Goal: Task Accomplishment & Management: Complete application form

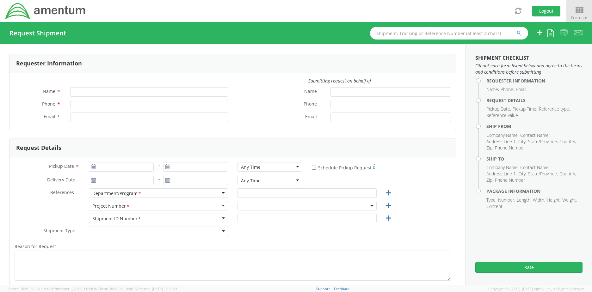
type input "[PERSON_NAME]"
type input "[PERSON_NAME][EMAIL_ADDRESS][PERSON_NAME][DOMAIN_NAME]"
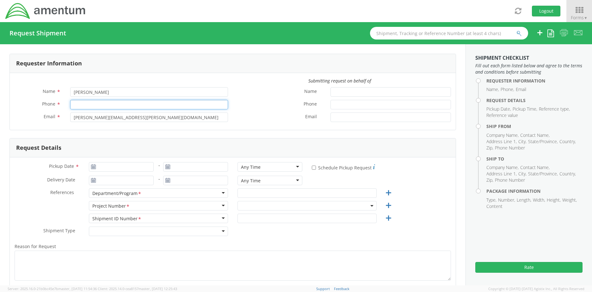
click at [100, 106] on input "Phone *" at bounding box center [149, 104] width 158 height 9
type input "[PHONE_NUMBER]"
click at [247, 117] on label "Email *" at bounding box center [279, 117] width 93 height 8
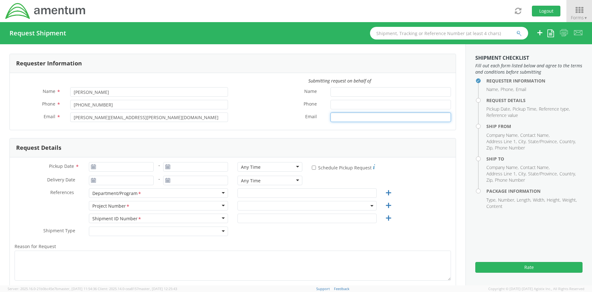
click at [330, 117] on input "Email *" at bounding box center [390, 117] width 120 height 9
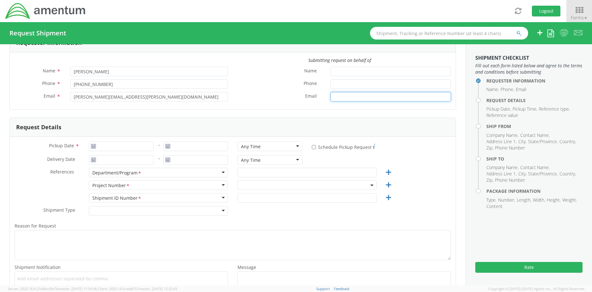
scroll to position [32, 0]
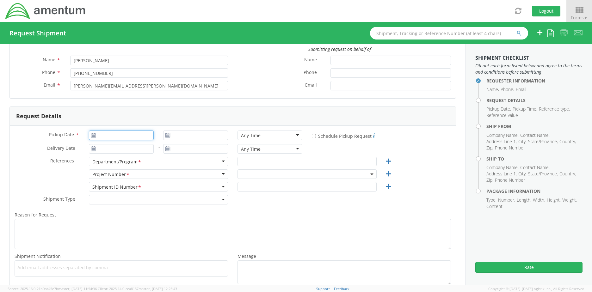
type input "[DATE]"
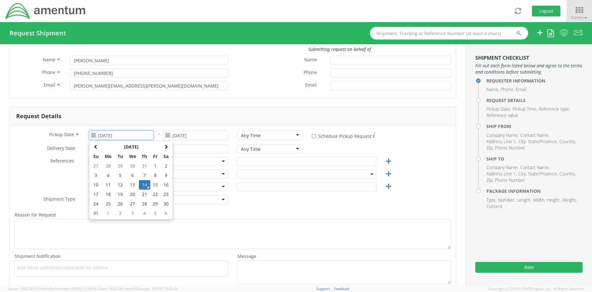
click at [99, 136] on input "[DATE]" at bounding box center [121, 135] width 65 height 9
click at [145, 186] on td "14" at bounding box center [144, 184] width 11 height 9
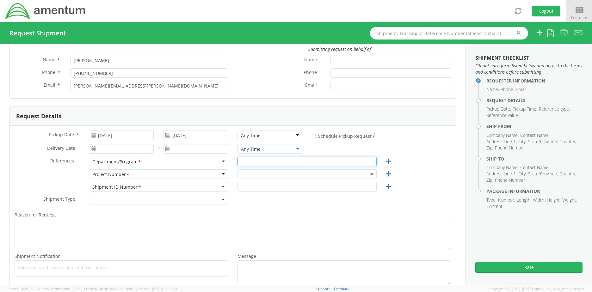
click at [250, 163] on input "text" at bounding box center [306, 161] width 139 height 9
type input "CMMARS RSNF MH60 PMI Saudi"
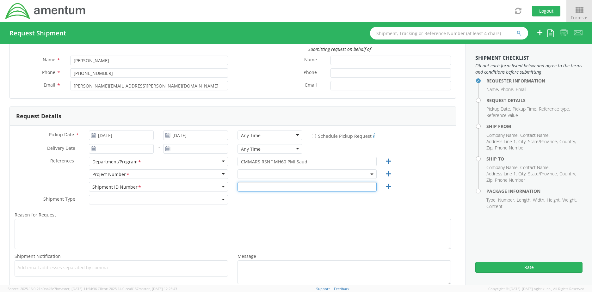
click at [245, 188] on input "text" at bounding box center [306, 186] width 139 height 9
paste input "Shipment Id Number: 6129.1.FP.0101.01.BK.000.000"
drag, startPoint x: 285, startPoint y: 185, endPoint x: 220, endPoint y: 191, distance: 64.8
click at [222, 190] on div "Shipment ID Number <span class="required">*</span> Shipment ID Number * Account…" at bounding box center [233, 188] width 446 height 13
type input "6129.1.FP.0101.01.BK.000.000"
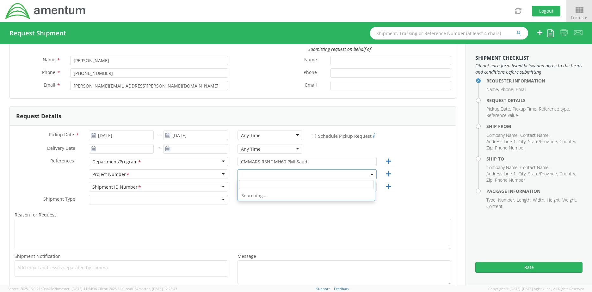
click at [241, 174] on span at bounding box center [306, 173] width 139 height 9
click at [314, 174] on span at bounding box center [306, 173] width 139 height 9
click at [260, 184] on input "6129.1.FP.0101.01.BK.000.000" at bounding box center [306, 186] width 139 height 9
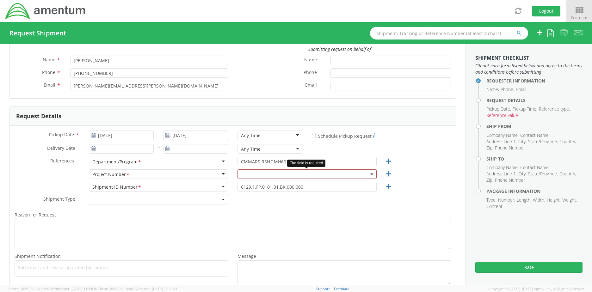
click at [251, 175] on span at bounding box center [306, 173] width 139 height 9
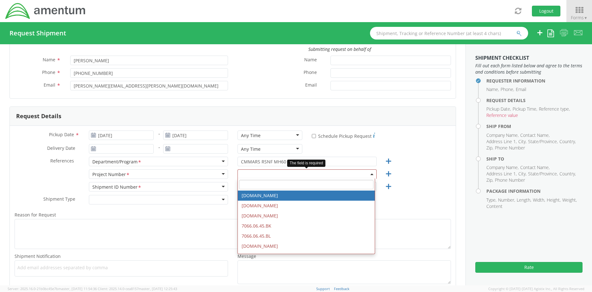
click at [252, 186] on input "search" at bounding box center [306, 184] width 134 height 9
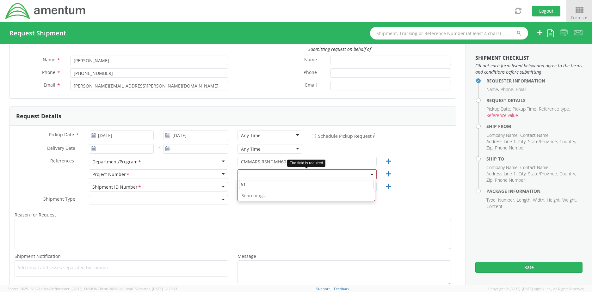
type input "6"
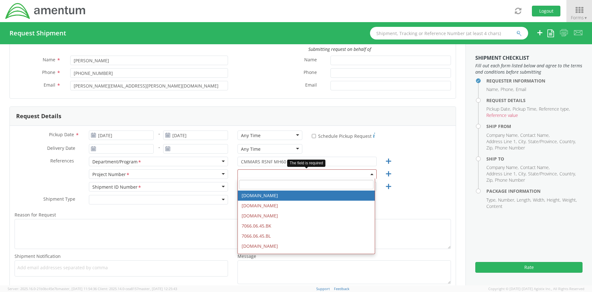
paste input "Shipment Id Number: 6129.1.FP.0101.01.BK.000.000"
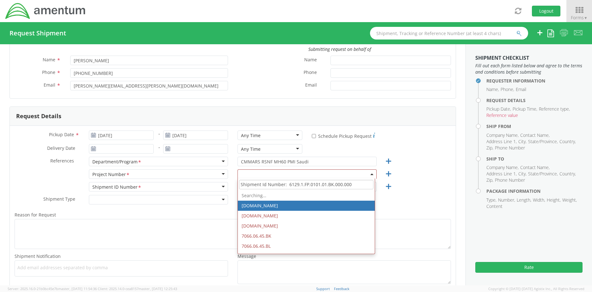
drag, startPoint x: 284, startPoint y: 186, endPoint x: 214, endPoint y: 197, distance: 71.1
click at [214, 197] on div "Pickup Date * 08/14/2025 - 08/14/2025 Any Time Any Time Any Time 7:00 am - 10:0…" at bounding box center [233, 209] width 446 height 166
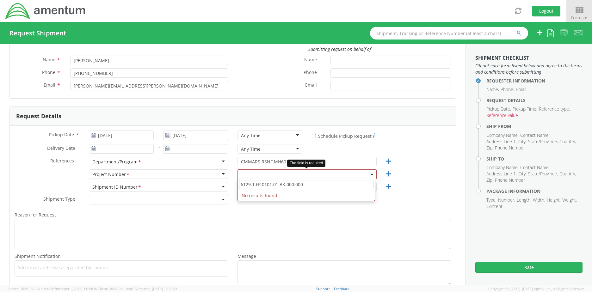
click at [257, 182] on input "6129.1.FP.0101.01.BK.000.000" at bounding box center [306, 184] width 134 height 9
click at [239, 184] on input "6129.1.FP.0101.01.BK.000.000" at bounding box center [306, 184] width 134 height 9
click at [309, 185] on input "6129.1.FP.0101.01.BK.000.000" at bounding box center [306, 184] width 134 height 9
drag, startPoint x: 309, startPoint y: 184, endPoint x: 260, endPoint y: 191, distance: 48.9
click at [260, 191] on span "6129.1.FP.0101.01.BK.000.000 No results found" at bounding box center [305, 190] width 137 height 22
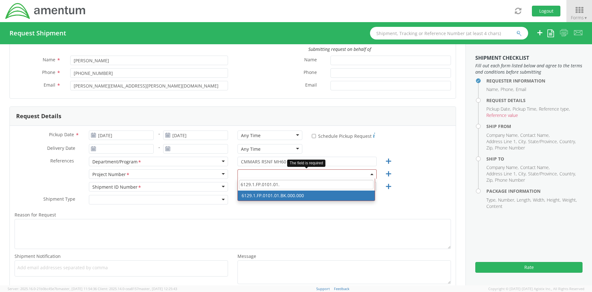
type input "6129.1.FP.0101.01."
select select "6129.1.FP.0101.01.BK.000.000"
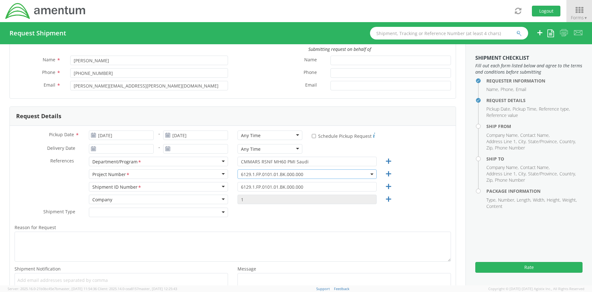
click at [105, 212] on div at bounding box center [158, 212] width 139 height 9
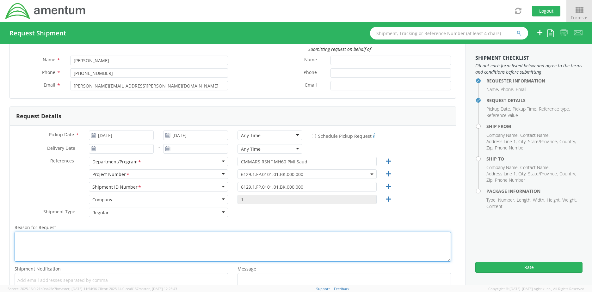
click at [40, 243] on textarea "Reason for Request *" at bounding box center [233, 247] width 436 height 30
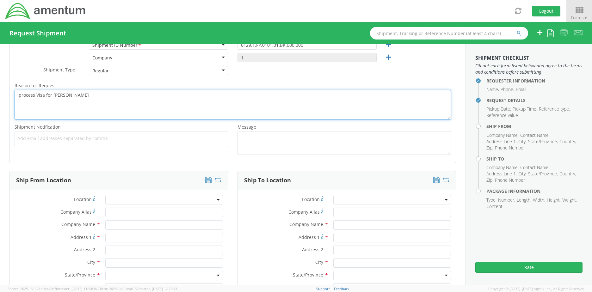
scroll to position [190, 0]
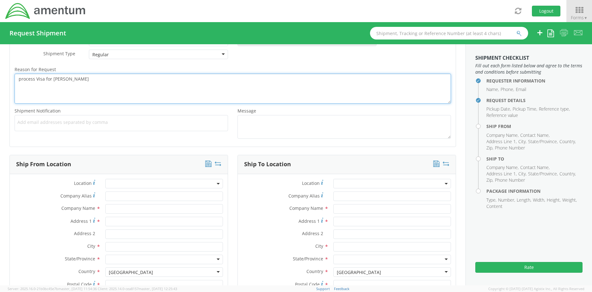
type textarea "process Visa for [PERSON_NAME]"
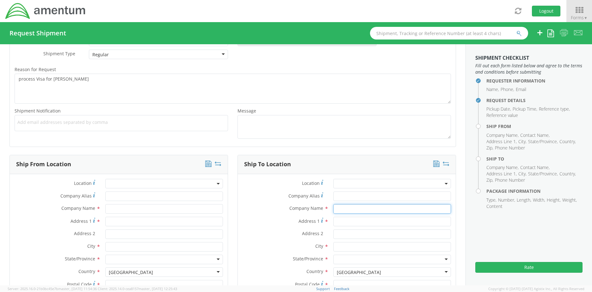
click at [340, 209] on input "text" at bounding box center [392, 208] width 118 height 9
type input "APVI"
type input "1990 K Street N.W."
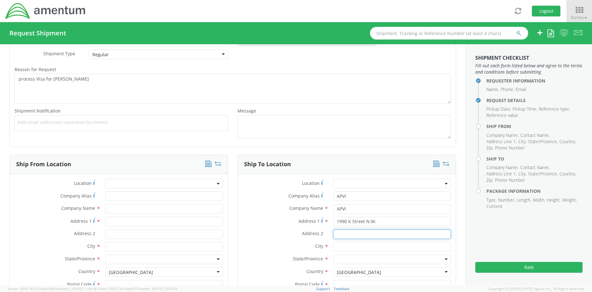
type input "Suite 450"
type input "[US_STATE]"
type input "32210"
type input "Floyd patterson"
type input "9046258512"
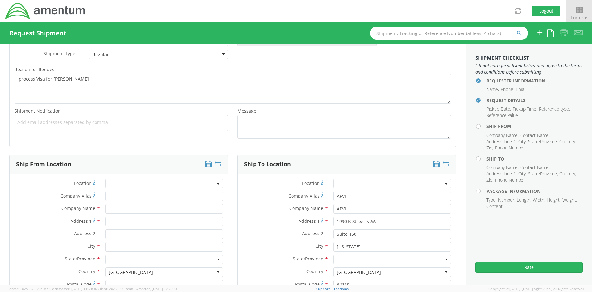
type input "Floyd.PattersonIII@amentum.com"
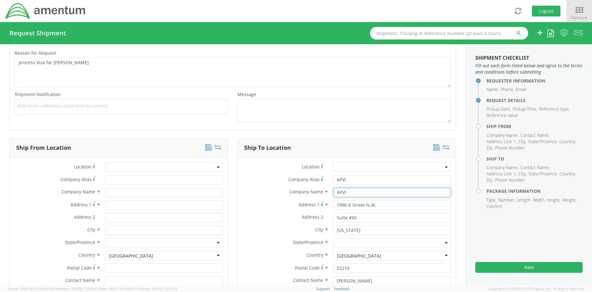
scroll to position [253, 0]
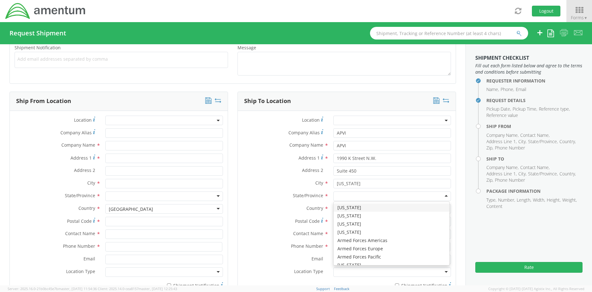
click at [367, 198] on div at bounding box center [392, 196] width 118 height 9
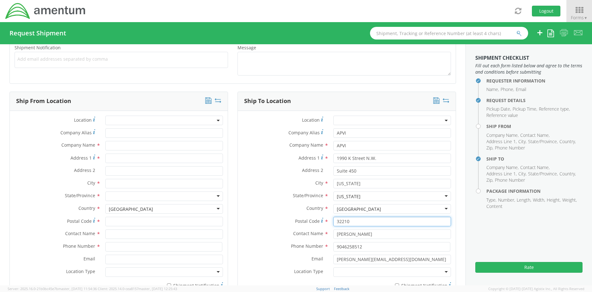
click at [354, 221] on input "32210" at bounding box center [392, 221] width 118 height 9
click at [295, 223] on span "Postal Code" at bounding box center [307, 221] width 25 height 6
click at [333, 223] on input "32210" at bounding box center [392, 221] width 118 height 9
drag, startPoint x: 371, startPoint y: 234, endPoint x: 321, endPoint y: 238, distance: 49.8
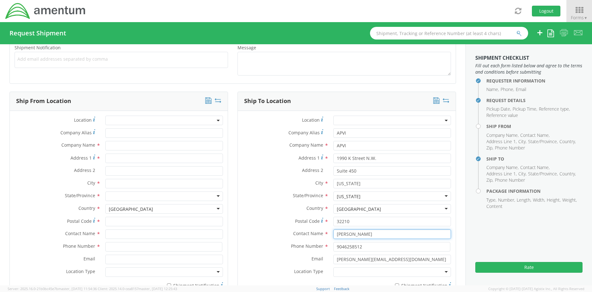
click at [321, 238] on div "Contact Name * Floyd patterson" at bounding box center [347, 233] width 218 height 9
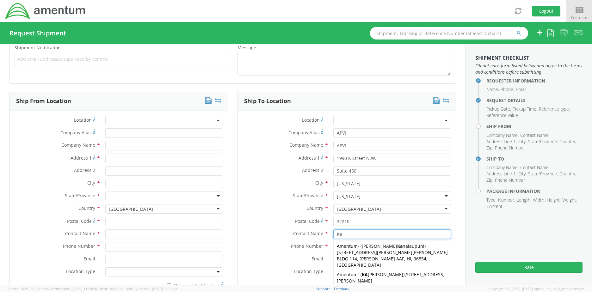
type input "[PERSON_NAME]"
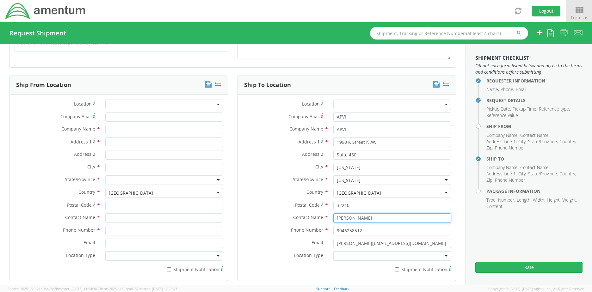
scroll to position [284, 0]
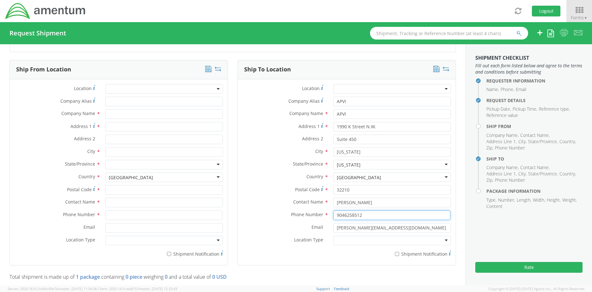
drag, startPoint x: 363, startPoint y: 213, endPoint x: 323, endPoint y: 222, distance: 40.5
click at [325, 221] on div "Phone Number * 9046258512" at bounding box center [347, 216] width 218 height 13
drag, startPoint x: 364, startPoint y: 229, endPoint x: 311, endPoint y: 235, distance: 53.4
click at [312, 235] on div "Email * Floyd.PattersonIII@amentum.com" at bounding box center [347, 229] width 218 height 13
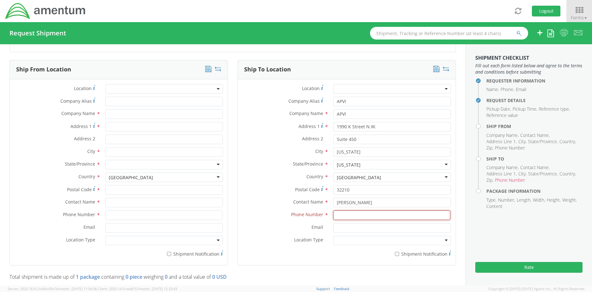
click at [353, 214] on input at bounding box center [391, 214] width 117 height 9
type input "2024705048"
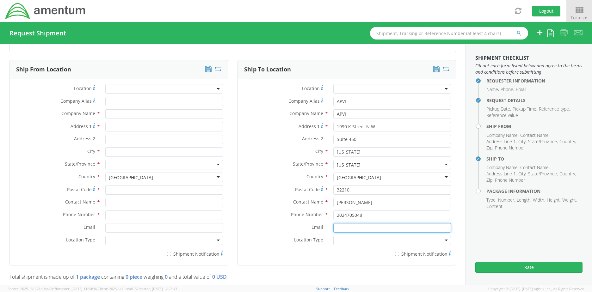
type input "[EMAIL_ADDRESS][DOMAIN_NAME]"
click at [340, 215] on input "9046258512" at bounding box center [391, 214] width 117 height 9
drag, startPoint x: 361, startPoint y: 216, endPoint x: 330, endPoint y: 218, distance: 30.7
click at [333, 218] on input "9046258512" at bounding box center [391, 214] width 117 height 9
type input "[PHONE_NUMBER]"
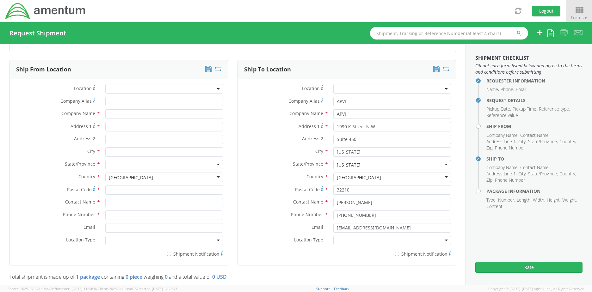
click at [247, 221] on div "Phone Number * 202-470-5048" at bounding box center [347, 216] width 218 height 13
click at [113, 115] on input "text" at bounding box center [164, 113] width 118 height 9
type input "[PERSON_NAME]"
type input "[STREET_ADDRESS]"
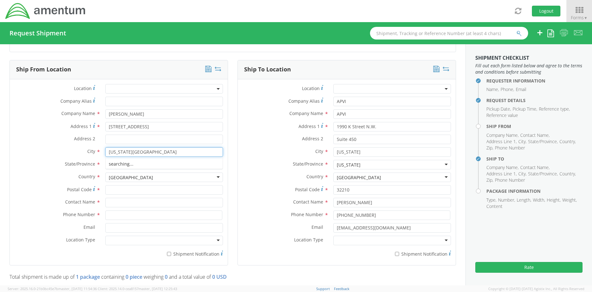
type input "[US_STATE][GEOGRAPHIC_DATA]"
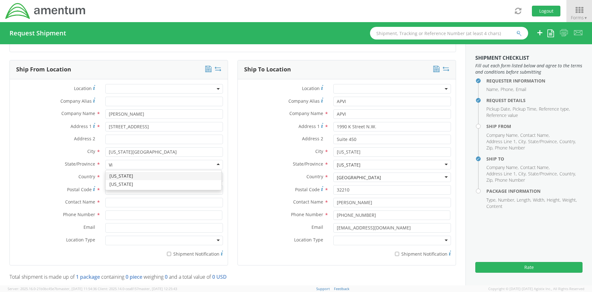
type input "Vir"
click at [117, 190] on input "Postal Code *" at bounding box center [164, 189] width 118 height 9
type input "23452"
click at [129, 204] on input "text" at bounding box center [164, 202] width 118 height 9
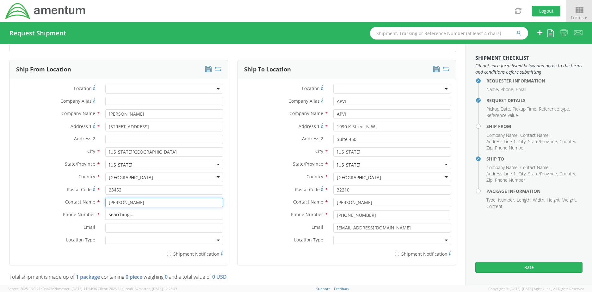
type input "[PERSON_NAME]"
type input "[PHONE_NUMBER]"
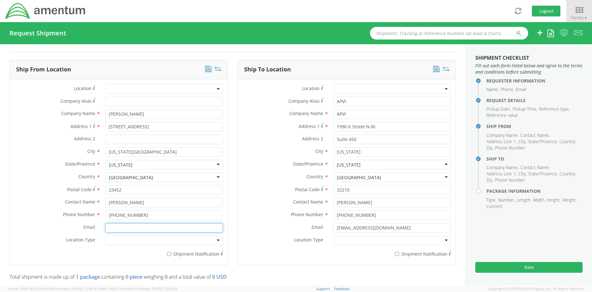
click at [139, 228] on input "Email *" at bounding box center [164, 227] width 118 height 9
type input "[EMAIL_ADDRESS][DOMAIN_NAME]"
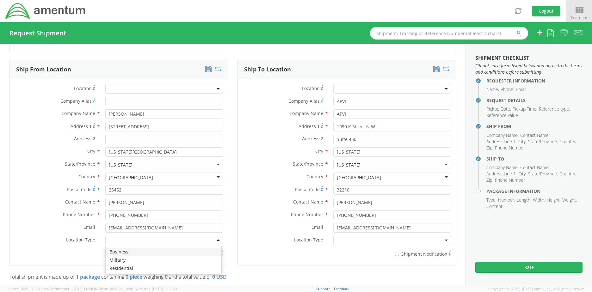
click at [126, 240] on div at bounding box center [164, 240] width 118 height 9
click at [112, 260] on div "Location * Company Alias * Company Name * Pierre Doreus Address 1 * 929 S Clubh…" at bounding box center [119, 172] width 218 height 186
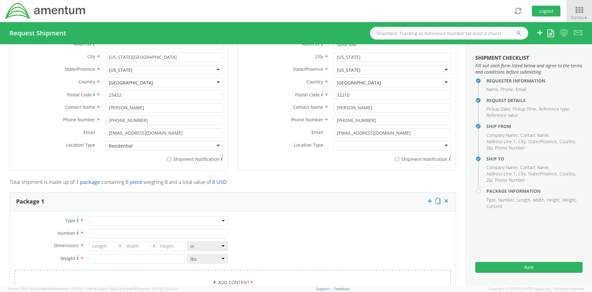
scroll to position [411, 0]
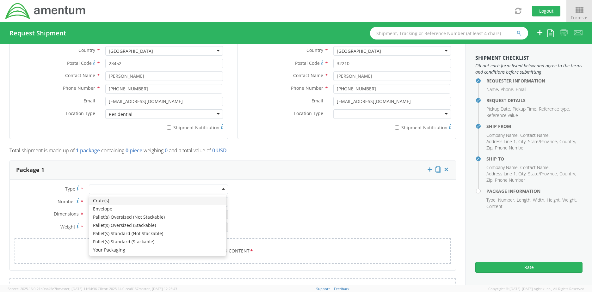
click at [149, 191] on div at bounding box center [158, 189] width 139 height 9
type input "1"
type input "9.5"
type input "12.5"
type input "0.25"
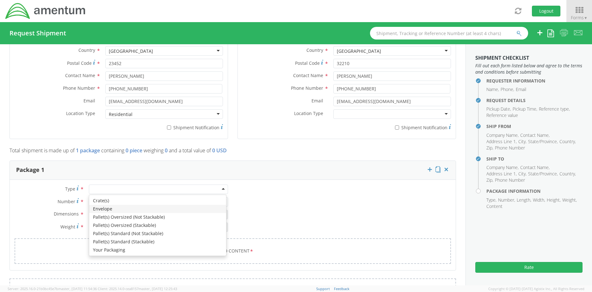
type input "1"
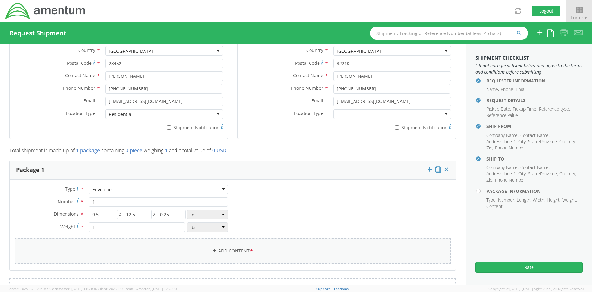
click at [173, 244] on link "Add Content *" at bounding box center [233, 251] width 436 height 26
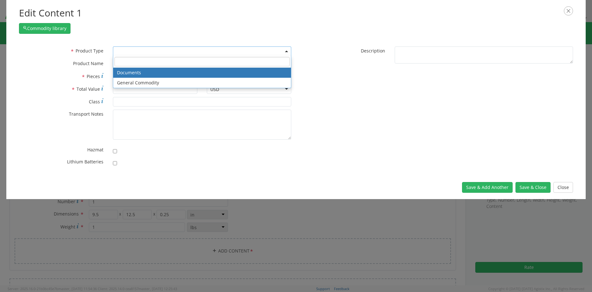
click at [149, 50] on span at bounding box center [202, 50] width 178 height 9
select select "DOCUMENT"
type input "Documents"
type input "1"
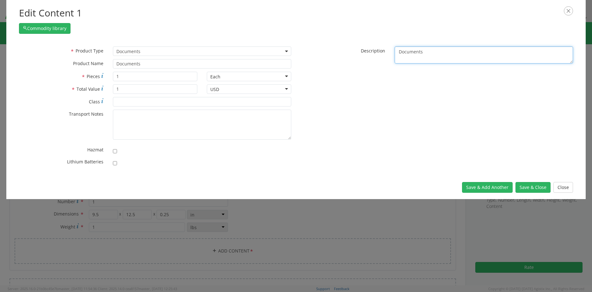
click at [430, 52] on textarea "Documents" at bounding box center [483, 54] width 178 height 17
type textarea "D"
type textarea "Passport and visa application"
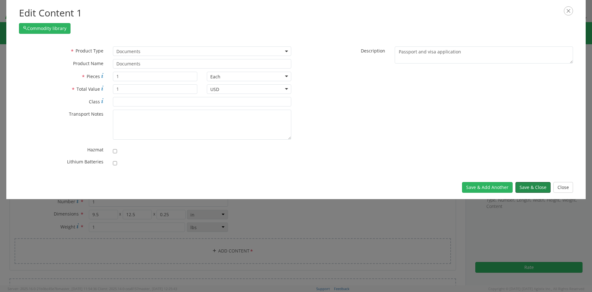
click at [533, 188] on button "Save & Close" at bounding box center [532, 187] width 35 height 11
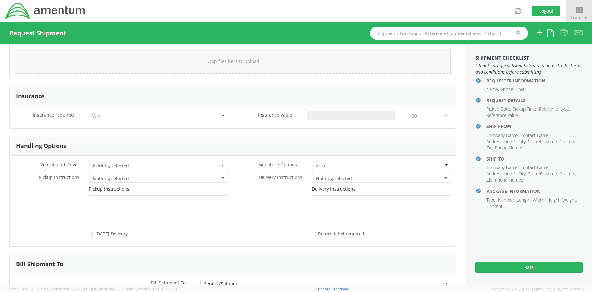
scroll to position [790, 0]
click at [149, 113] on div at bounding box center [158, 113] width 139 height 9
click at [312, 112] on input "Insurance Value *" at bounding box center [351, 113] width 88 height 9
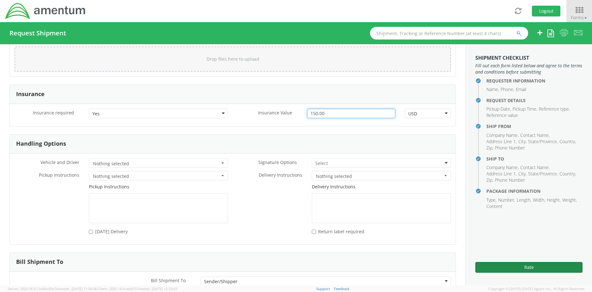
type input "150.00"
click at [536, 265] on button "Rate" at bounding box center [528, 267] width 107 height 11
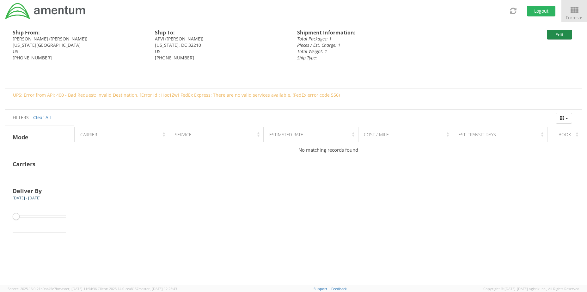
click at [555, 34] on button "Edit" at bounding box center [559, 34] width 25 height 9
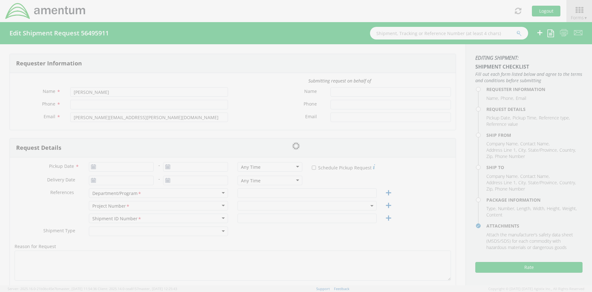
type input "[PHONE_NUMBER]"
type input "[DATE]"
type input "CMMARS RSNF MH60 PMI Saudi"
type input "Regular"
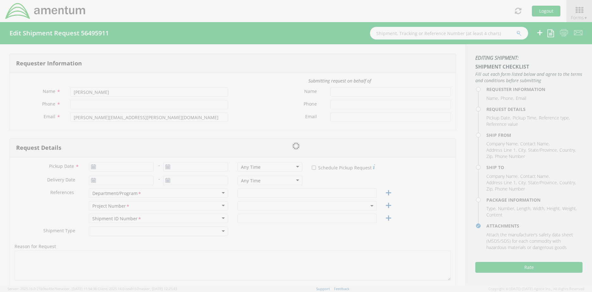
type textarea "process Visa for [PERSON_NAME]"
select select
type input "[PERSON_NAME]"
type input "[STREET_ADDRESS]"
type input "[US_STATE][GEOGRAPHIC_DATA]"
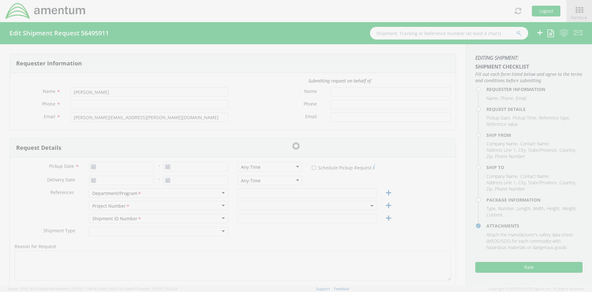
type input "23452"
type input "[PERSON_NAME]"
type input "[PHONE_NUMBER]"
type input "[EMAIL_ADDRESS][DOMAIN_NAME]"
select select
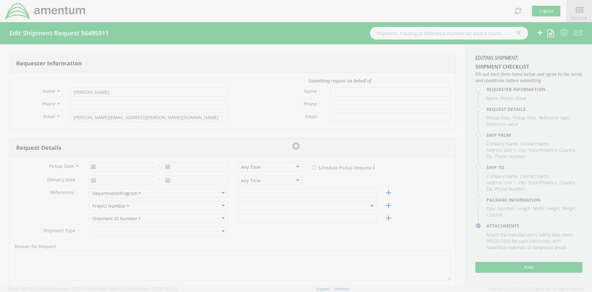
type input "APVI"
type input "1990 K Street N.W."
type input "Suite 450"
type input "[US_STATE]"
type input "32210"
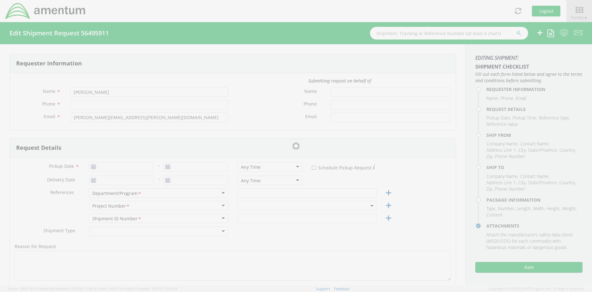
type input "[PERSON_NAME]"
type input "[PHONE_NUMBER]"
type input "[EMAIL_ADDRESS][DOMAIN_NAME]"
type input "1"
type input "9.5"
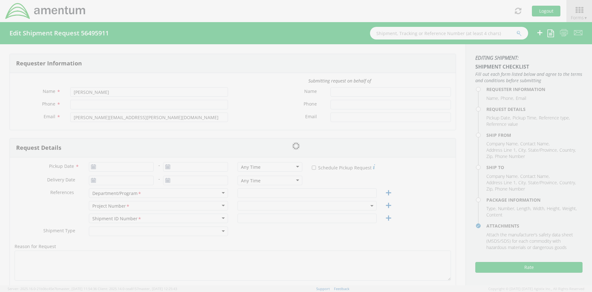
type input "12.5"
type input "0.25"
type input "1"
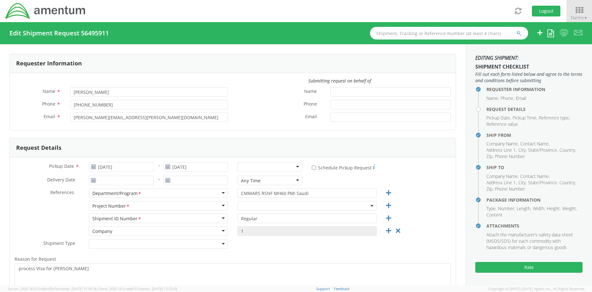
select select "6129.1.FP.0101.01.BK.000.000"
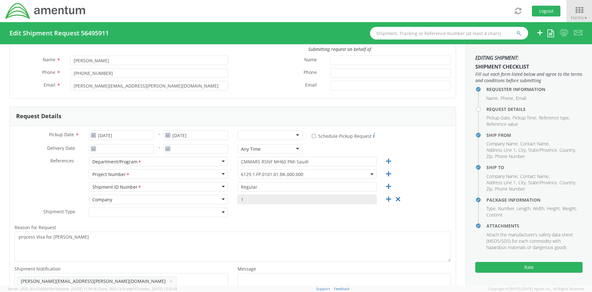
click at [495, 111] on h4 "Request Details" at bounding box center [534, 109] width 96 height 5
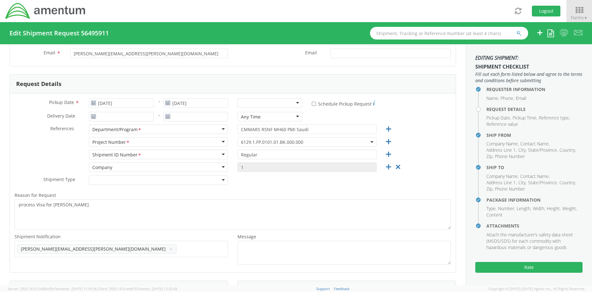
scroll to position [63, 0]
click at [278, 181] on div "Shipment Type * Batch Regular" at bounding box center [233, 182] width 446 height 13
click at [312, 155] on input "Regular" at bounding box center [306, 154] width 139 height 9
click at [258, 154] on input "Regular" at bounding box center [306, 154] width 139 height 9
drag, startPoint x: 245, startPoint y: 157, endPoint x: 230, endPoint y: 160, distance: 15.2
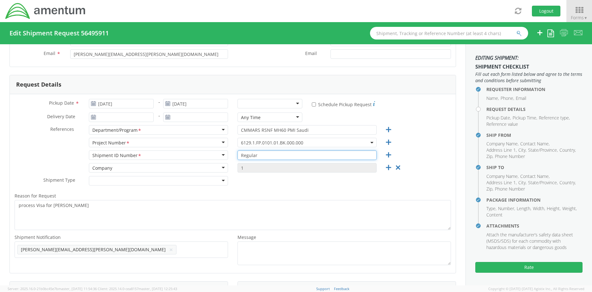
click at [233, 159] on div "Regular" at bounding box center [307, 154] width 149 height 9
paste input "Shipment Id Number: 6129.1.FP.0101.01.BK.000.000"
drag, startPoint x: 284, startPoint y: 155, endPoint x: 230, endPoint y: 165, distance: 54.4
click at [233, 164] on div "Pickup Date * 08/14/2025 - 08/14/2025 Any Time 7:00 am - 10:00 am 10:00 am - 1:…" at bounding box center [233, 183] width 446 height 179
type input "6129.1.FP.0101.01.BK.000.000"
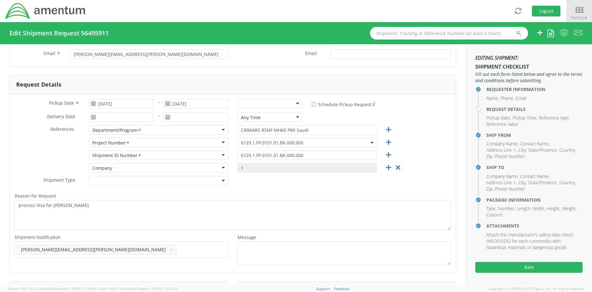
click at [291, 188] on div "Shipment Type * Batch Regular" at bounding box center [233, 182] width 446 height 13
click at [394, 168] on icon at bounding box center [398, 168] width 8 height 8
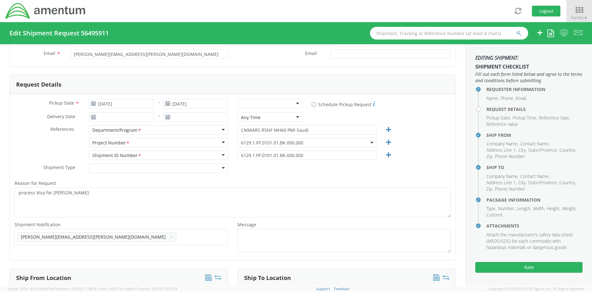
click at [220, 167] on div at bounding box center [158, 167] width 139 height 9
click at [363, 170] on div "Shipment Type * Regular Regular Batch Regular" at bounding box center [233, 169] width 446 height 13
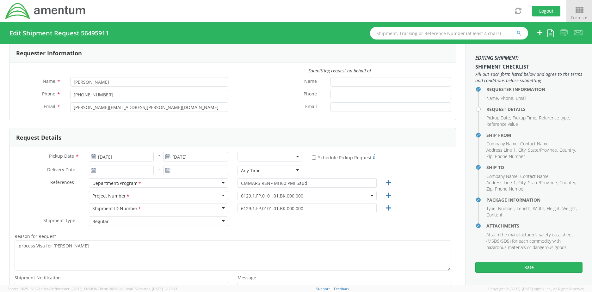
scroll to position [0, 0]
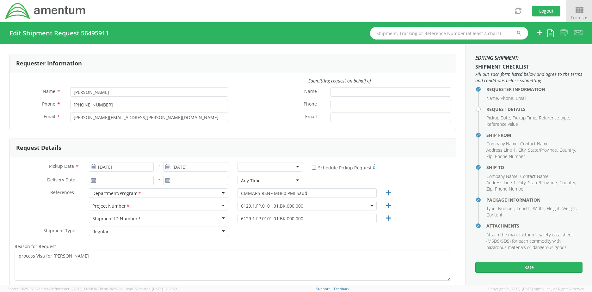
click at [314, 180] on div "Delivery Date * - Any Time Any Time Any Time 7:00 am - 10:00 am 10:00 am - 1:00…" at bounding box center [233, 182] width 446 height 13
click at [27, 209] on div "Project Number <span class="required">*</span> Project Number * Account Type Ac…" at bounding box center [233, 207] width 446 height 13
drag, startPoint x: 491, startPoint y: 110, endPoint x: 493, endPoint y: 105, distance: 5.5
click at [491, 108] on h4 "Request Details" at bounding box center [534, 109] width 96 height 5
click at [493, 90] on h4 "Requester Information" at bounding box center [534, 89] width 96 height 5
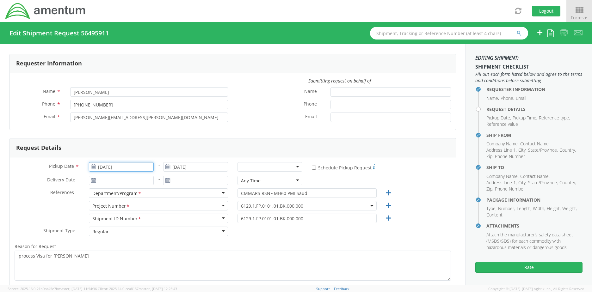
click at [121, 169] on input "[DATE]" at bounding box center [121, 166] width 65 height 9
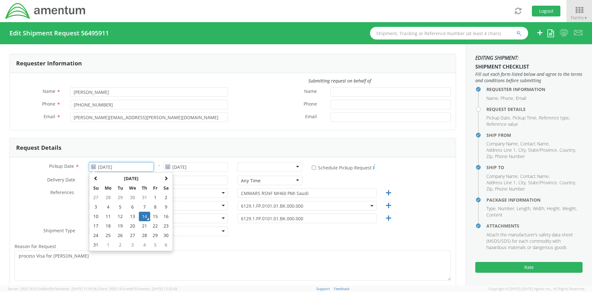
click at [142, 216] on td "14" at bounding box center [144, 216] width 11 height 9
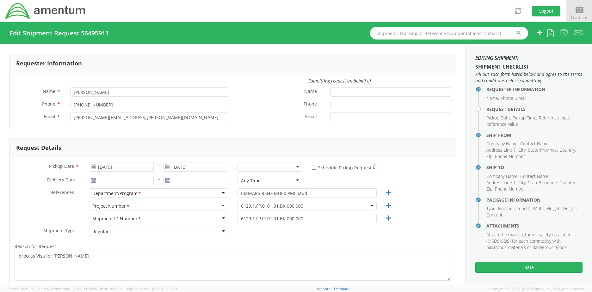
click at [155, 195] on div "Department/Program *" at bounding box center [158, 192] width 139 height 9
click at [254, 195] on input "CMMARS RSNF MH60 PMI Saudi" at bounding box center [306, 192] width 139 height 9
click at [316, 192] on input "CMMARS RSNF MH60 PMI Saudi" at bounding box center [306, 192] width 139 height 9
click at [313, 207] on span "6129.1.FP.0101.01.BK.000.000" at bounding box center [307, 206] width 132 height 6
click at [318, 205] on span "6129.1.FP.0101.01.BK.000.000" at bounding box center [307, 206] width 132 height 6
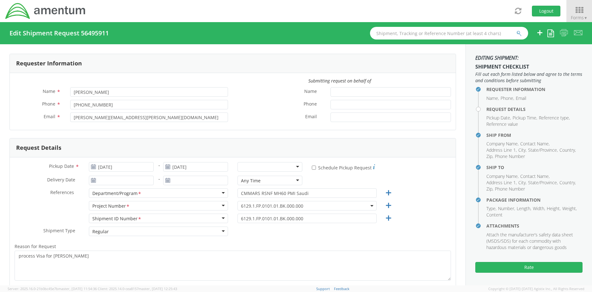
drag, startPoint x: 414, startPoint y: 209, endPoint x: 371, endPoint y: 215, distance: 43.7
click at [413, 209] on div "Project Number <span class="required">*</span> Project Number * Account Type Ac…" at bounding box center [233, 207] width 446 height 13
click at [304, 227] on div "Shipment Type * Regular Regular Batch Regular" at bounding box center [233, 233] width 446 height 13
click at [320, 215] on input "6129.1.FP.0101.01.BK.000.000" at bounding box center [306, 218] width 139 height 9
click at [384, 219] on icon at bounding box center [388, 218] width 8 height 8
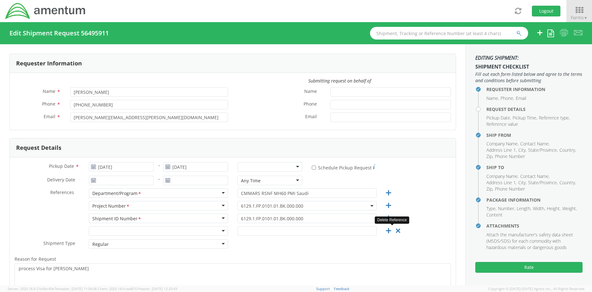
click at [394, 230] on icon at bounding box center [398, 231] width 8 height 8
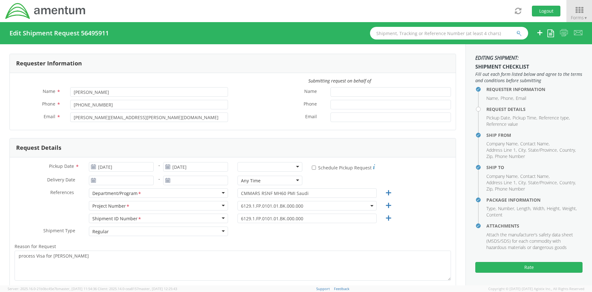
click at [322, 233] on div "Shipment Type * Regular Regular Batch Regular" at bounding box center [233, 233] width 446 height 13
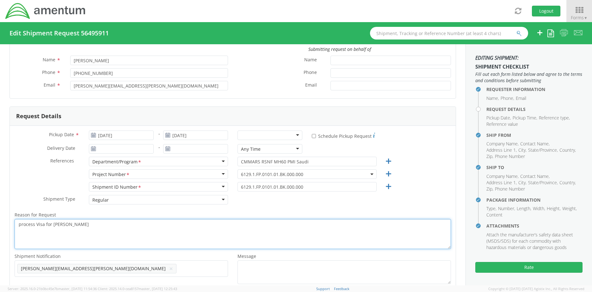
click at [123, 236] on textarea "process Visa for [PERSON_NAME]" at bounding box center [233, 234] width 436 height 30
click at [125, 228] on textarea "process Visa for [PERSON_NAME]" at bounding box center [233, 234] width 436 height 30
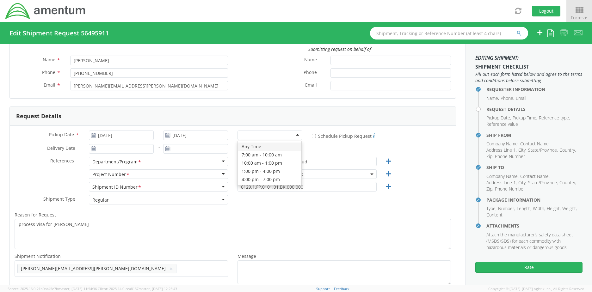
click at [283, 135] on div at bounding box center [269, 135] width 65 height 9
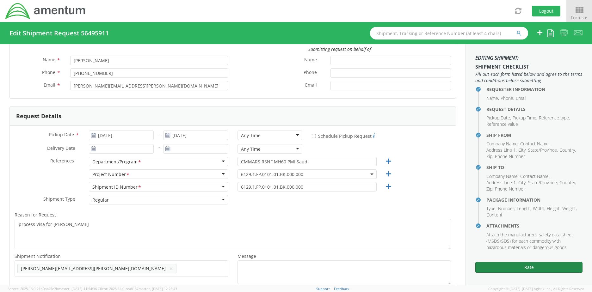
click at [536, 264] on button "Rate" at bounding box center [528, 267] width 107 height 11
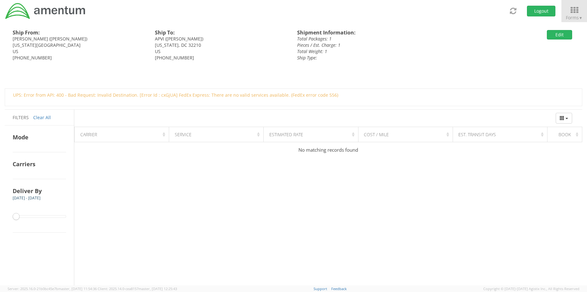
click at [77, 95] on div "UPS: Error from API: 400 - Bad Request: Invalid Destination. [Error Id : cxGjUA…" at bounding box center [292, 95] width 569 height 6
click at [131, 97] on div "UPS: Error from API: 400 - Bad Request: Invalid Destination. [Error Id : cxGjUA…" at bounding box center [292, 95] width 569 height 6
drag, startPoint x: 131, startPoint y: 97, endPoint x: 153, endPoint y: 95, distance: 22.2
click at [153, 95] on div "UPS: Error from API: 400 - Bad Request: Invalid Destination. [Error Id : cxGjUA…" at bounding box center [292, 95] width 569 height 6
drag, startPoint x: 153, startPoint y: 95, endPoint x: 181, endPoint y: 93, distance: 28.5
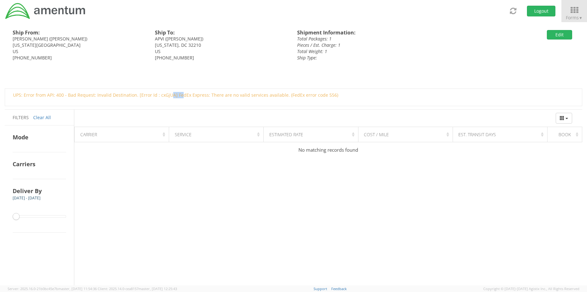
click at [181, 93] on div "UPS: Error from API: 400 - Bad Request: Invalid Destination. [Error Id : cxGjUA…" at bounding box center [292, 95] width 569 height 6
drag, startPoint x: 330, startPoint y: 94, endPoint x: 307, endPoint y: 100, distance: 23.4
click at [307, 100] on div "UPS: Error from API: 400 - Bad Request: Invalid Destination. [Error Id : cxGjUA…" at bounding box center [292, 97] width 569 height 11
drag, startPoint x: 307, startPoint y: 100, endPoint x: 348, endPoint y: 97, distance: 41.1
click at [347, 97] on div "UPS: Error from API: 400 - Bad Request: Invalid Destination. [Error Id : cxGjUA…" at bounding box center [292, 95] width 569 height 6
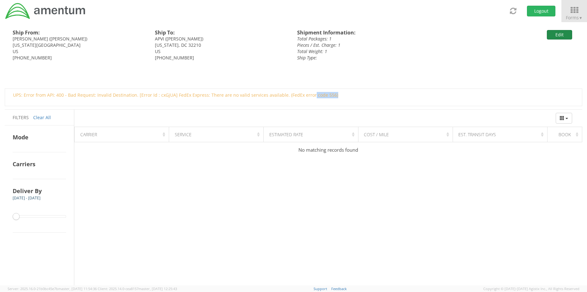
click at [559, 34] on button "Edit" at bounding box center [559, 34] width 25 height 9
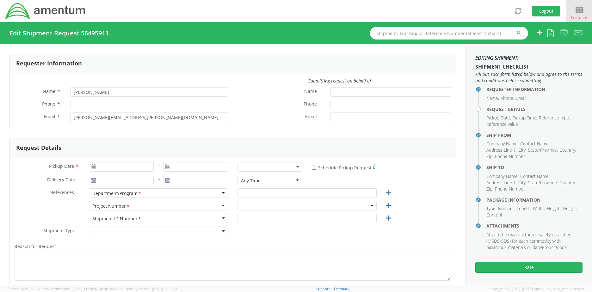
type input "[PHONE_NUMBER]"
type input "[DATE]"
type input "CMMARS RSNF MH60 PMI Saudi"
type input "Regular"
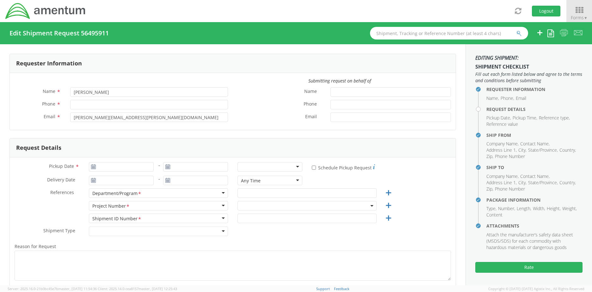
type textarea "process Visa for [PERSON_NAME]"
select select
type input "[PERSON_NAME]"
type input "[STREET_ADDRESS]"
type input "[US_STATE][GEOGRAPHIC_DATA]"
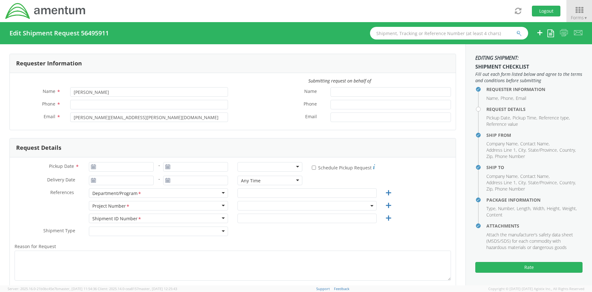
type input "23452"
type input "[PERSON_NAME]"
type input "[PHONE_NUMBER]"
type input "[EMAIL_ADDRESS][DOMAIN_NAME]"
select select
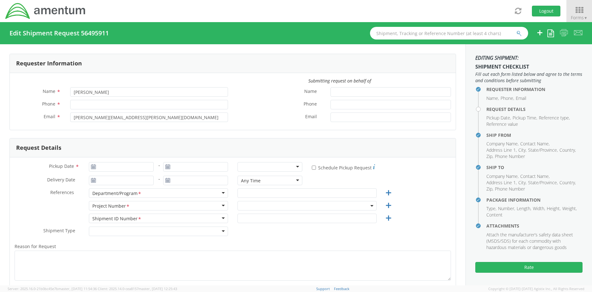
type input "APVI"
type input "1990 K Street N.W."
type input "Suite 450"
type input "[US_STATE]"
type input "32210"
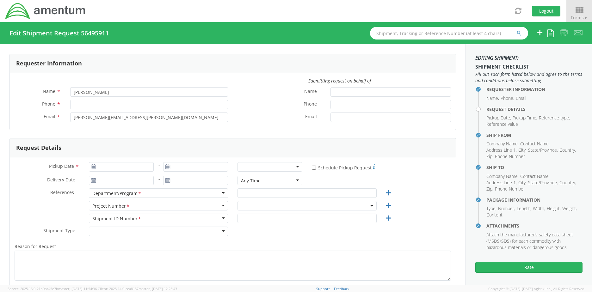
type input "[PERSON_NAME]"
type input "[PHONE_NUMBER]"
type input "[EMAIL_ADDRESS][DOMAIN_NAME]"
select select "6129.1.FP.0101.01.BK.000.000"
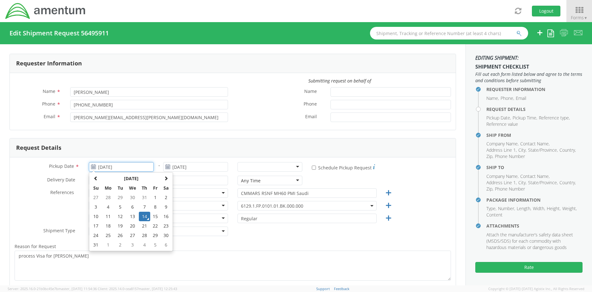
click at [134, 166] on input "[DATE]" at bounding box center [121, 166] width 65 height 9
click at [147, 216] on td "14" at bounding box center [144, 216] width 11 height 9
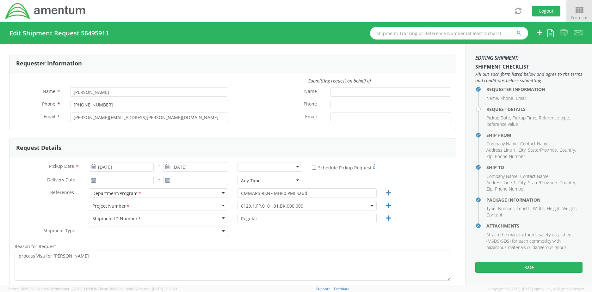
scroll to position [32, 0]
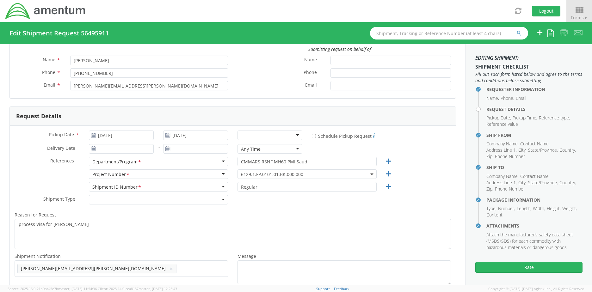
click at [292, 136] on div at bounding box center [269, 135] width 65 height 9
click at [295, 202] on div "Shipment Type * Batch Regular" at bounding box center [233, 201] width 446 height 13
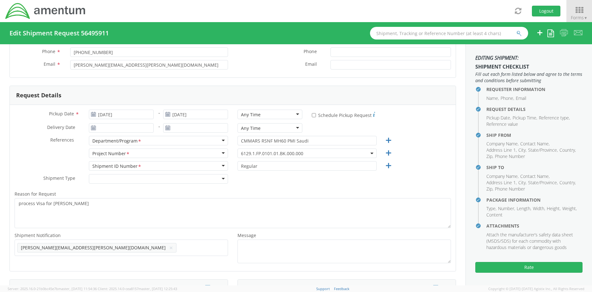
scroll to position [63, 0]
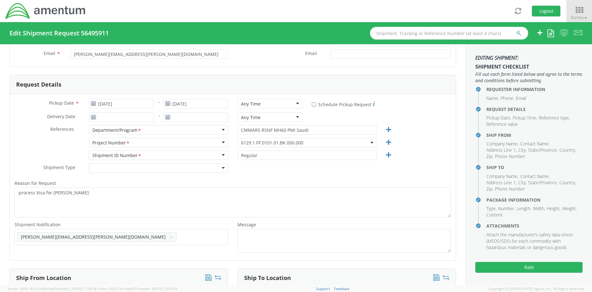
click at [187, 170] on div at bounding box center [158, 167] width 139 height 9
click at [261, 166] on div "Shipment Type * Regular Regular Batch Regular" at bounding box center [233, 169] width 446 height 13
click at [286, 166] on div "Shipment Type * Regular Regular Batch Regular" at bounding box center [233, 169] width 446 height 13
click at [260, 158] on input "Regular" at bounding box center [306, 154] width 139 height 9
click at [255, 169] on div "Shipment Type * Regular Regular Batch Regular" at bounding box center [233, 169] width 446 height 13
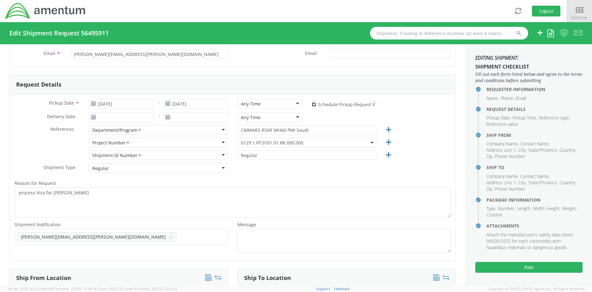
click at [312, 105] on input "* Schedule Pickup Request" at bounding box center [314, 104] width 4 height 4
click at [312, 104] on input "* Schedule Pickup Request" at bounding box center [314, 104] width 4 height 4
checkbox input "true"
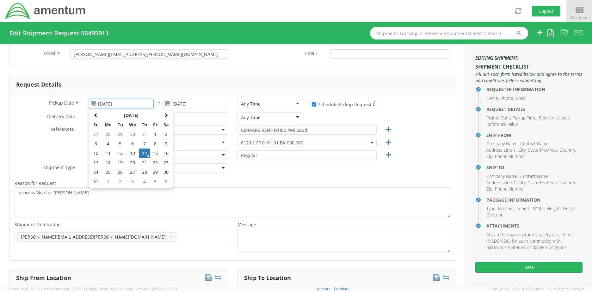
click at [128, 107] on input "[DATE]" at bounding box center [121, 103] width 65 height 9
type input "[DATE]"
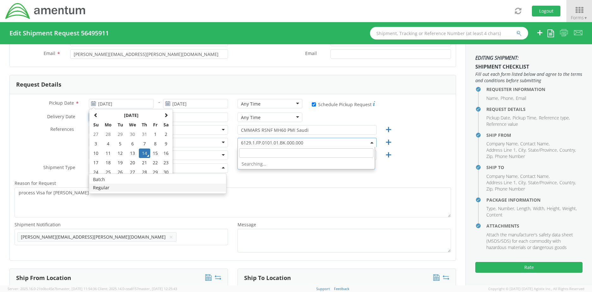
type input "[DATE]"
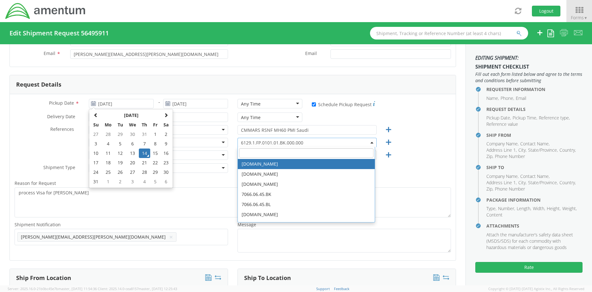
click at [307, 153] on input "search" at bounding box center [306, 152] width 134 height 9
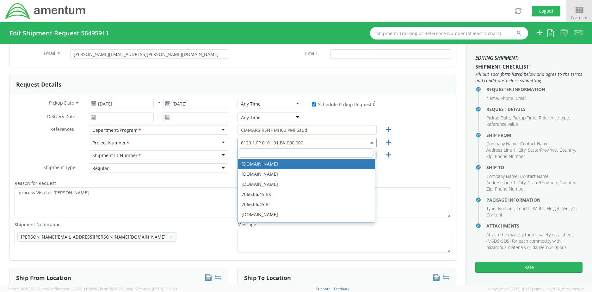
type input "6129.1.FP.0101.01.BK.000.000"
type input "[PERSON_NAME]"
type input "[PHONE_NUMBER]"
type input "[PERSON_NAME][EMAIL_ADDRESS][PERSON_NAME][DOMAIN_NAME]"
type input "[DATE]"
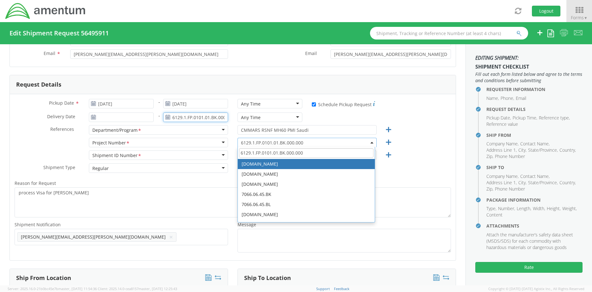
type input "[DATE]"
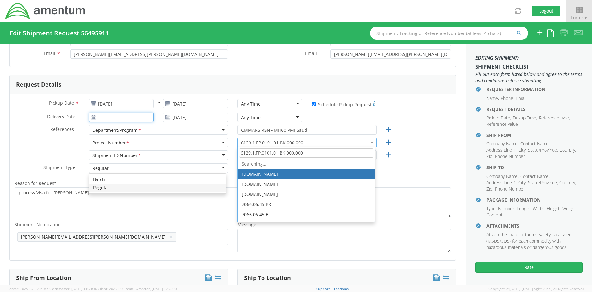
type input "[DATE]"
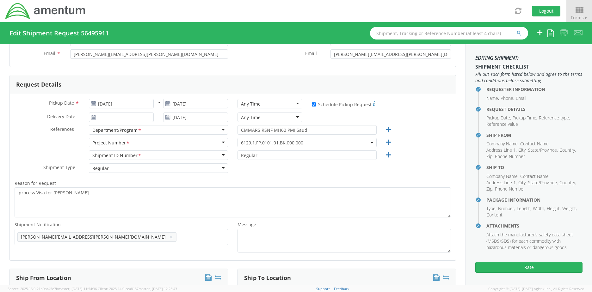
click at [395, 173] on div "Shipment Type * Regular Regular Batch Regular" at bounding box center [233, 169] width 446 height 13
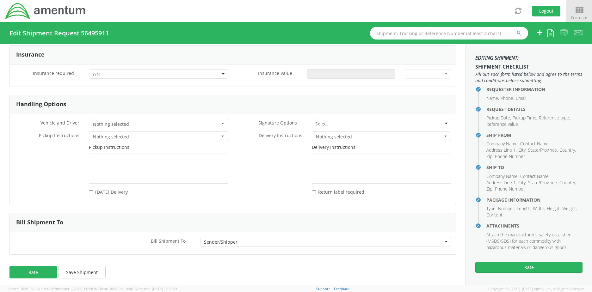
scroll to position [820, 0]
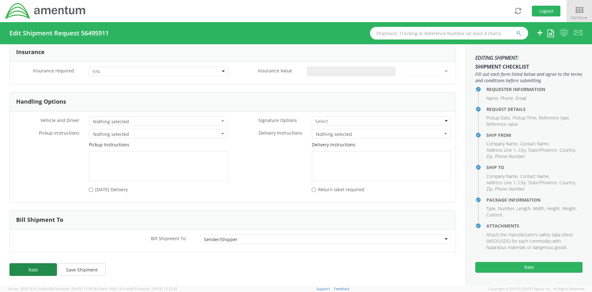
click at [39, 270] on button "Rate" at bounding box center [32, 269] width 47 height 13
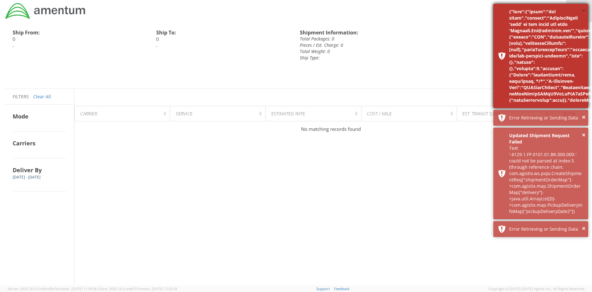
click at [584, 11] on button "×" at bounding box center [583, 11] width 3 height 9
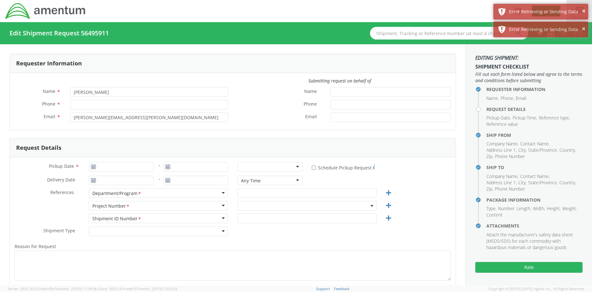
type input "[PHONE_NUMBER]"
type input "[DATE]"
type input "CMMARS RSNF MH60 PMI Saudi"
type input "Regular"
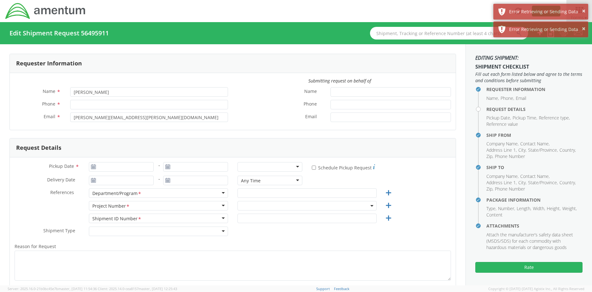
type textarea "process Visa for [PERSON_NAME]"
select select
type input "[PERSON_NAME]"
type input "[STREET_ADDRESS]"
type input "[US_STATE][GEOGRAPHIC_DATA]"
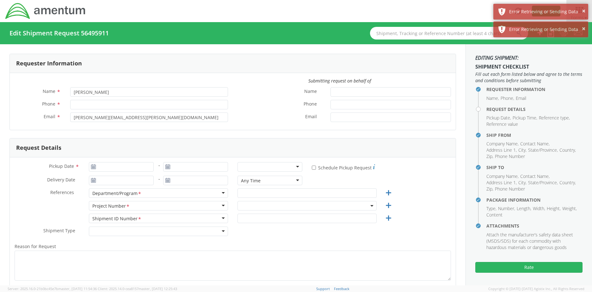
type input "23452"
type input "[PERSON_NAME]"
type input "[PHONE_NUMBER]"
type input "[EMAIL_ADDRESS][DOMAIN_NAME]"
select select
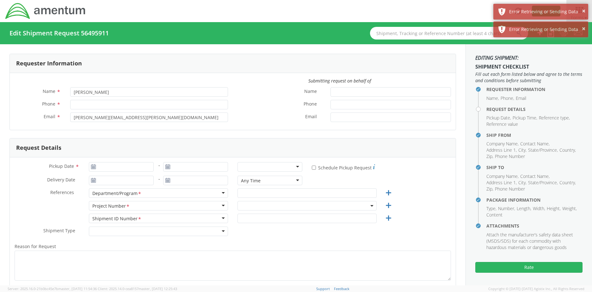
type input "APVI"
type input "1990 K Street N.W."
type input "Suite 450"
type input "[US_STATE]"
type input "32210"
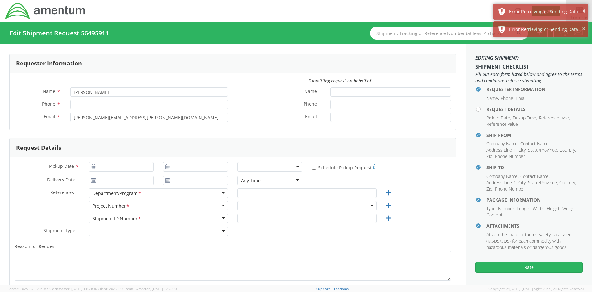
type input "[PERSON_NAME]"
type input "[PHONE_NUMBER]"
type input "[EMAIL_ADDRESS][DOMAIN_NAME]"
select select "6129.1.FP.0101.01.BK.000.000"
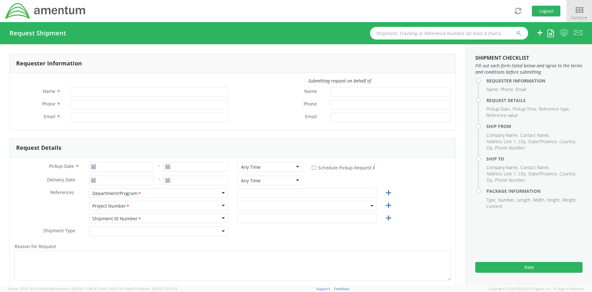
type input "[PERSON_NAME]"
type input "[PERSON_NAME][EMAIL_ADDRESS][PERSON_NAME][DOMAIN_NAME]"
click at [578, 9] on icon at bounding box center [578, 10] width 29 height 9
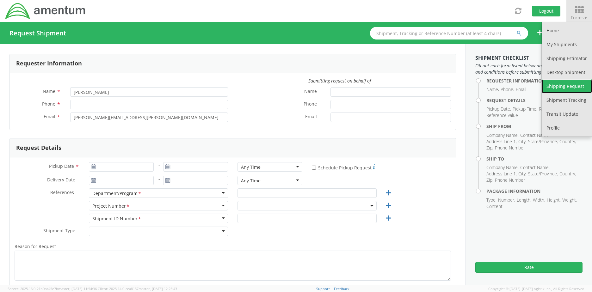
click at [571, 84] on link "Shipping Request" at bounding box center [566, 86] width 50 height 14
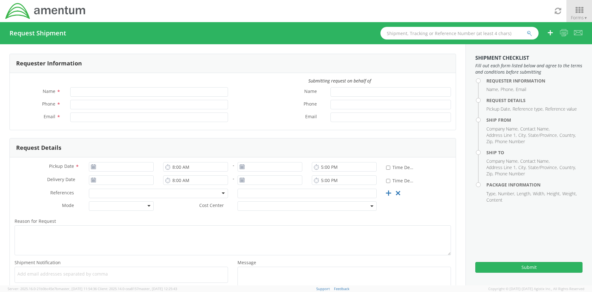
click at [80, 32] on div "Request Shipment" at bounding box center [296, 33] width 592 height 22
click at [547, 32] on icon at bounding box center [550, 33] width 8 height 8
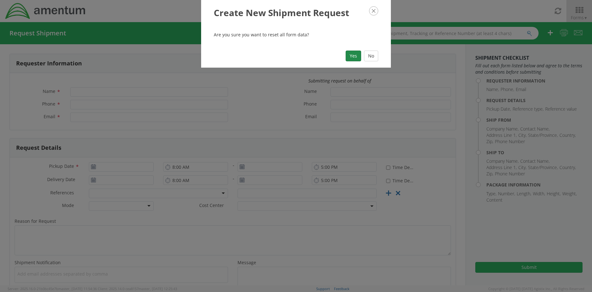
click at [351, 54] on button "Yes" at bounding box center [352, 56] width 15 height 11
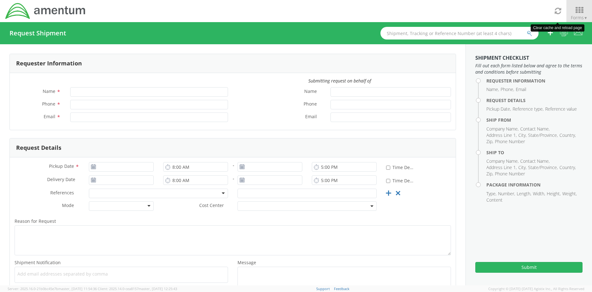
click at [557, 9] on icon at bounding box center [557, 11] width 7 height 8
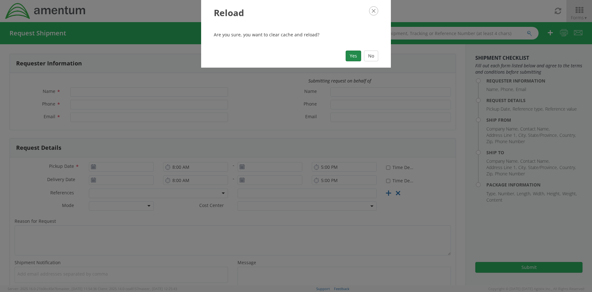
click at [352, 55] on button "Yes" at bounding box center [352, 56] width 15 height 11
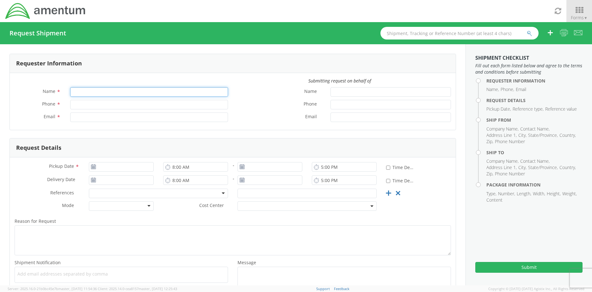
click at [154, 92] on input "Name *" at bounding box center [149, 91] width 158 height 9
type input "[PERSON_NAME]"
type input "[PHONE_NUMBER]"
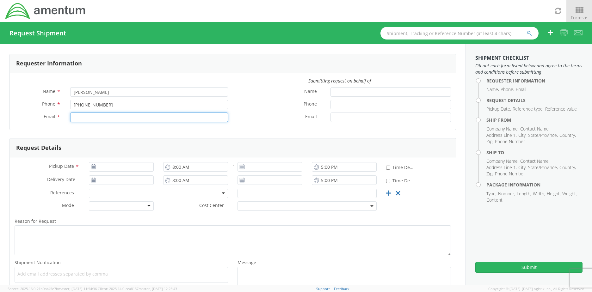
type input "[PERSON_NAME][EMAIL_ADDRESS][PERSON_NAME][DOMAIN_NAME]"
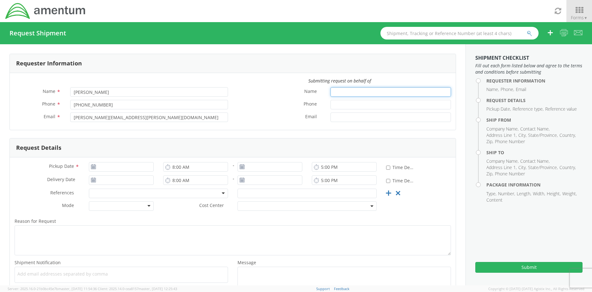
type input "[PERSON_NAME]"
type input "[PHONE_NUMBER]"
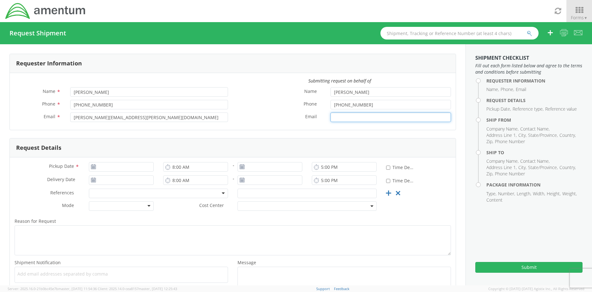
type input "[PERSON_NAME][EMAIL_ADDRESS][PERSON_NAME][DOMAIN_NAME]"
type input "[DATE]"
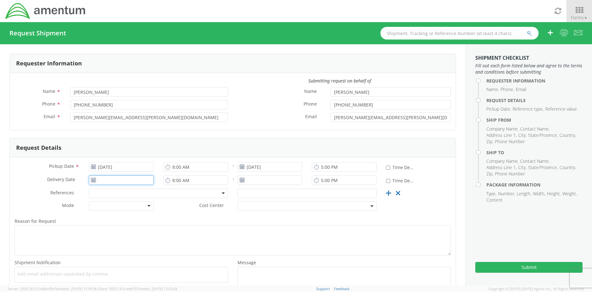
type input "[DATE]"
type input "6129.1.FP.0101.01.BK.000.000"
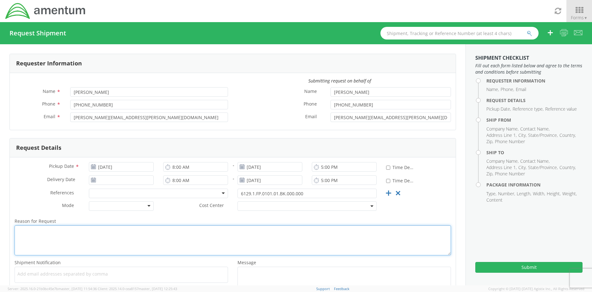
type textarea "process Visa for [PERSON_NAME]"
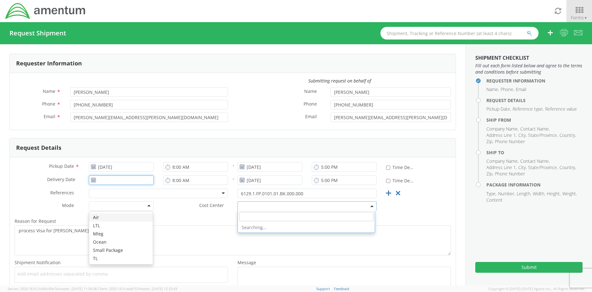
type input "[DATE]"
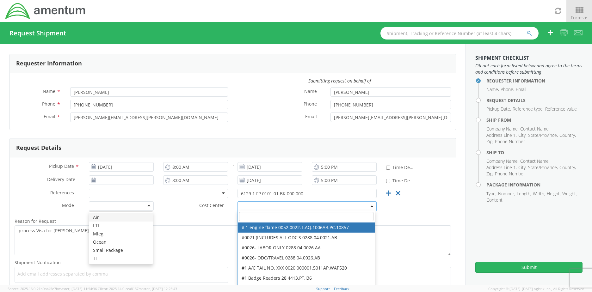
click at [265, 217] on input "search" at bounding box center [306, 216] width 134 height 9
click at [394, 216] on div "Reason for Request * process Visa for Pierre Doreus Shipment Notification * Add…" at bounding box center [233, 254] width 446 height 80
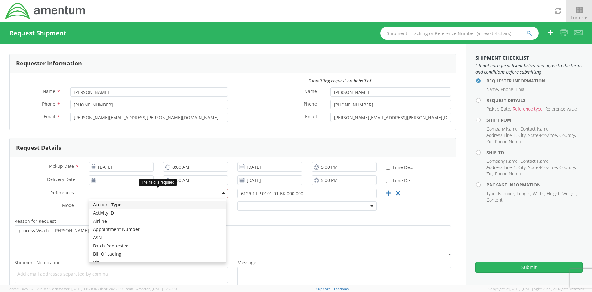
click at [188, 192] on div at bounding box center [158, 193] width 139 height 9
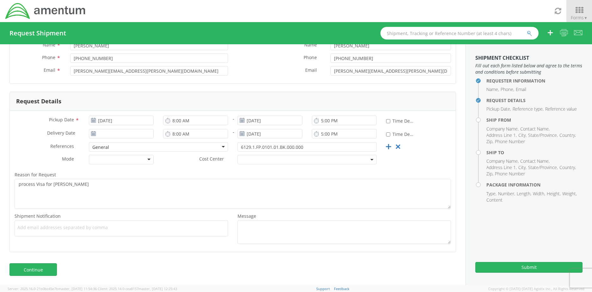
click at [174, 148] on div "General" at bounding box center [158, 146] width 139 height 9
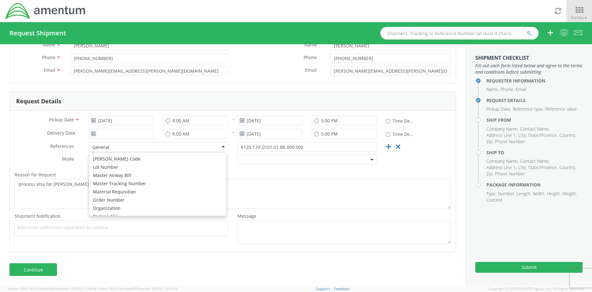
scroll to position [296, 0]
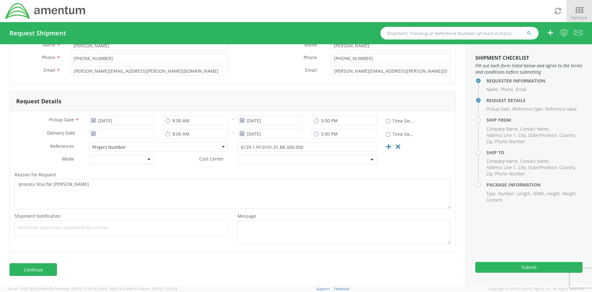
click at [174, 163] on div "Cost Center *" at bounding box center [269, 159] width 223 height 9
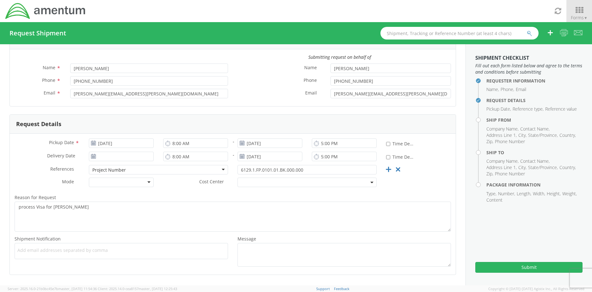
scroll to position [0, 0]
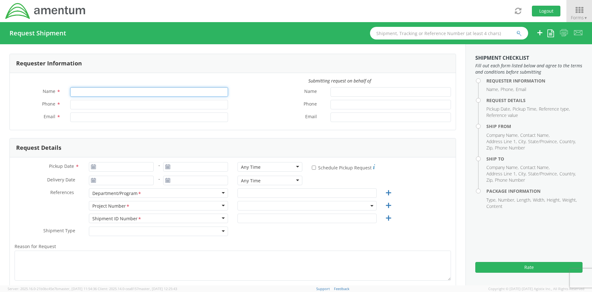
click at [97, 92] on input "Name *" at bounding box center [149, 91] width 158 height 9
type input "[PERSON_NAME]"
type input "[PHONE_NUMBER]"
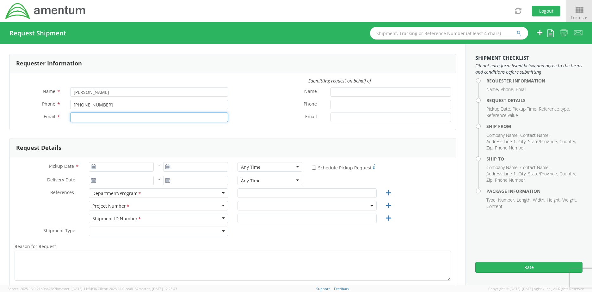
type input "[PERSON_NAME][EMAIL_ADDRESS][PERSON_NAME][DOMAIN_NAME]"
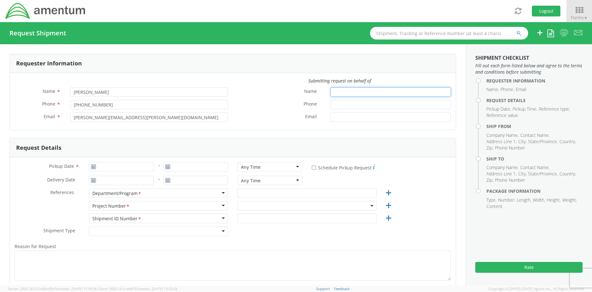
type input "[PERSON_NAME]"
type input "[PHONE_NUMBER]"
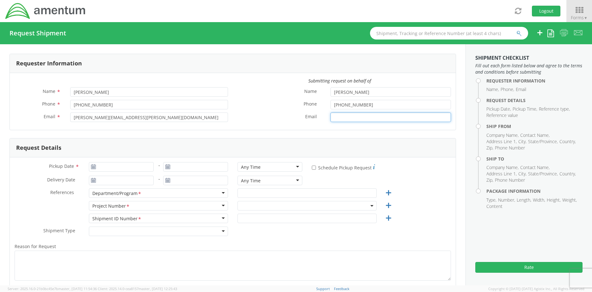
type input "[PERSON_NAME][EMAIL_ADDRESS][PERSON_NAME][DOMAIN_NAME]"
type input "[DATE]"
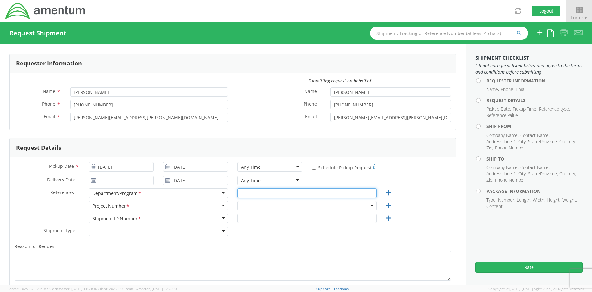
type input "CMMARS RSNF MH60 PMI Saudi"
type input "Regular"
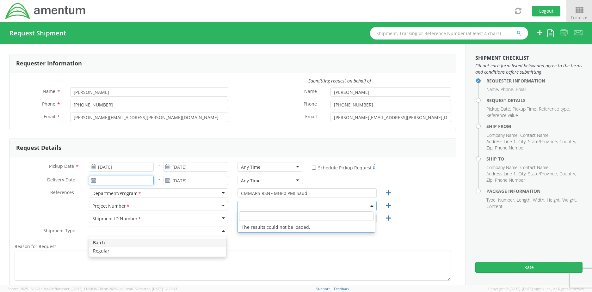
type input "[DATE]"
click at [410, 186] on div "Delivery Date * - 08/14/2025 Any Time Any Time Any Time 7:00 am - 10:00 am 10:0…" at bounding box center [233, 182] width 446 height 13
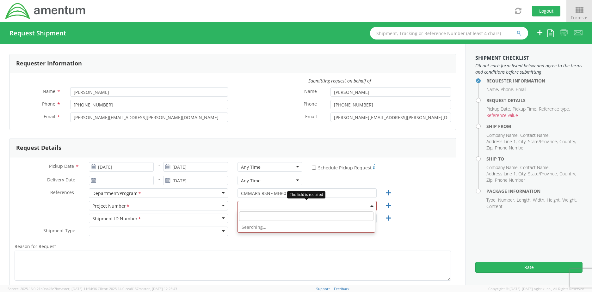
click at [280, 206] on span at bounding box center [306, 205] width 139 height 9
click at [271, 217] on input "search" at bounding box center [306, 215] width 134 height 9
drag, startPoint x: 284, startPoint y: 215, endPoint x: 250, endPoint y: 217, distance: 34.5
click at [250, 217] on input "6129.01.FP.0101.01." at bounding box center [306, 215] width 134 height 9
type input "6129."
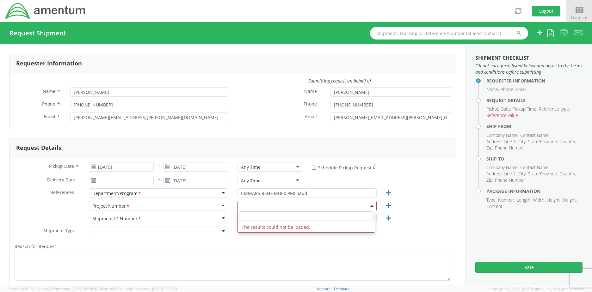
click at [292, 245] on label "Reason for Request *" at bounding box center [233, 246] width 446 height 8
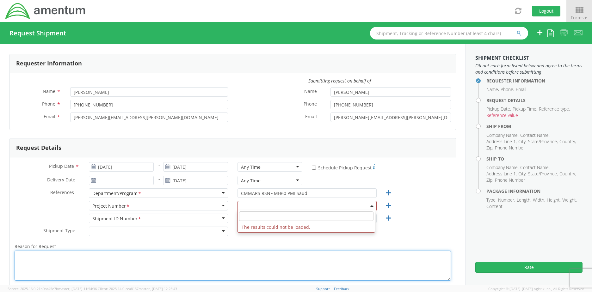
click at [292, 251] on textarea "Reason for Request *" at bounding box center [233, 266] width 436 height 30
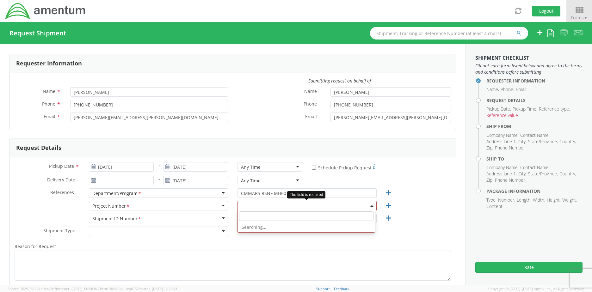
click at [253, 204] on span at bounding box center [306, 205] width 139 height 9
click at [253, 217] on input "search" at bounding box center [306, 215] width 134 height 9
click at [248, 215] on input "search" at bounding box center [306, 215] width 134 height 9
type input "6129.1.FP.0101.01.BK"
click at [407, 223] on div "Shipment ID Number <span class="required">*</span> Shipment ID Number * Account…" at bounding box center [233, 220] width 446 height 13
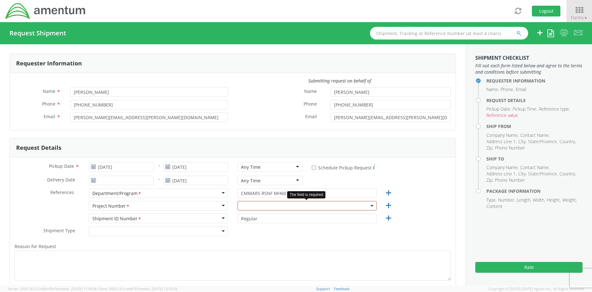
click at [266, 204] on span at bounding box center [306, 205] width 139 height 9
click at [264, 215] on input "search" at bounding box center [306, 215] width 134 height 9
type input "6129.2.CR.0207"
click at [231, 248] on label "Reason for Request *" at bounding box center [233, 246] width 446 height 8
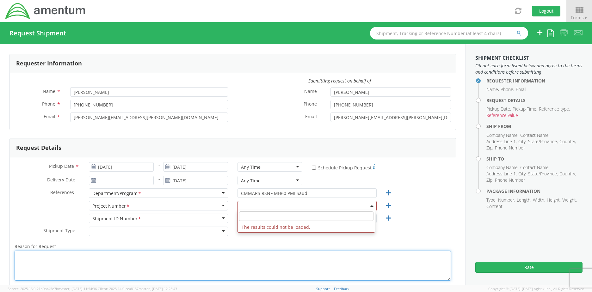
click at [231, 251] on textarea "Reason for Request *" at bounding box center [233, 266] width 436 height 30
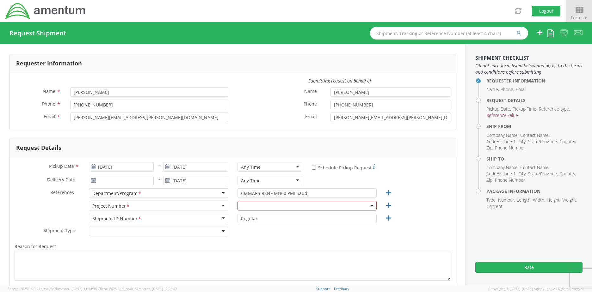
click at [154, 205] on div "Project Number *" at bounding box center [158, 205] width 139 height 9
drag, startPoint x: 174, startPoint y: 202, endPoint x: 188, endPoint y: 207, distance: 14.6
click at [174, 203] on div "Project Number *" at bounding box center [158, 205] width 139 height 9
click at [215, 204] on div "Project Number *" at bounding box center [158, 205] width 139 height 9
click at [217, 205] on div "Project Number *" at bounding box center [158, 205] width 139 height 9
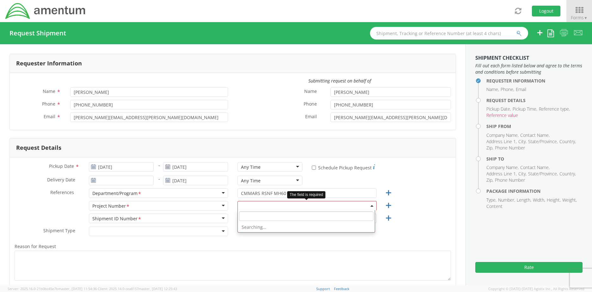
drag, startPoint x: 239, startPoint y: 202, endPoint x: 247, endPoint y: 203, distance: 7.6
click at [241, 202] on span at bounding box center [306, 205] width 139 height 9
click at [346, 191] on input "CMMARS RSNF MH60 PMI Saudi" at bounding box center [306, 192] width 139 height 9
click at [416, 192] on div "References * Department/Program <span class="required">*</span> Department/Prog…" at bounding box center [233, 194] width 446 height 13
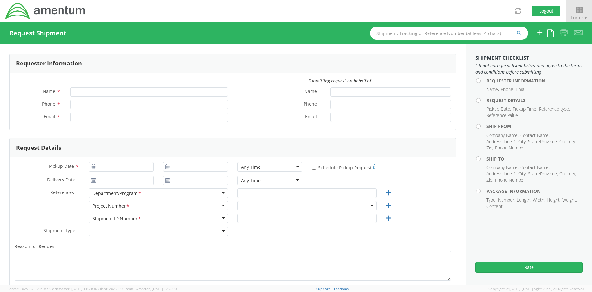
type input "[PERSON_NAME]"
type input "[PERSON_NAME][EMAIL_ADDRESS][PERSON_NAME][DOMAIN_NAME]"
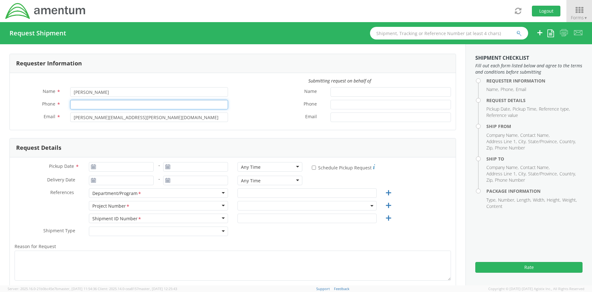
click at [117, 102] on input "Phone *" at bounding box center [149, 104] width 158 height 9
type input "[PHONE_NUMBER]"
click at [247, 121] on div "Email *" at bounding box center [344, 119] width 223 height 13
type input "[DATE]"
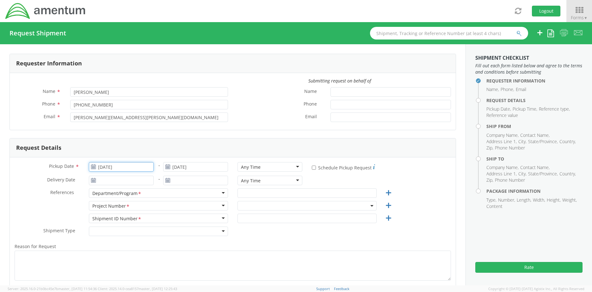
click at [114, 167] on input "[DATE]" at bounding box center [121, 166] width 65 height 9
click at [17, 185] on div "Delivery Date *" at bounding box center [84, 182] width 149 height 13
click at [249, 194] on input "text" at bounding box center [306, 192] width 139 height 9
type input "CMMARS RSNF MH60 PMI Saudi"
click at [254, 205] on span at bounding box center [306, 205] width 139 height 9
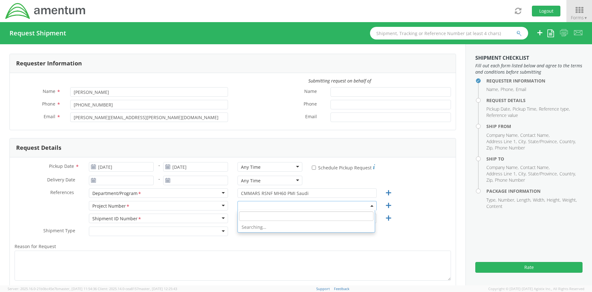
click at [255, 217] on input "search" at bounding box center [306, 215] width 134 height 9
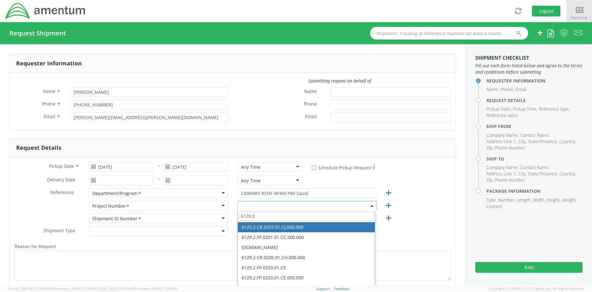
click at [259, 215] on input "6129.2." at bounding box center [306, 215] width 134 height 9
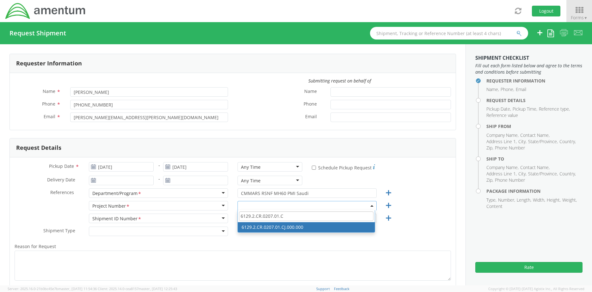
type input "6129.2.CR.0207.01.C"
select select "6129.2.CR.0207.01.CJ.000.000"
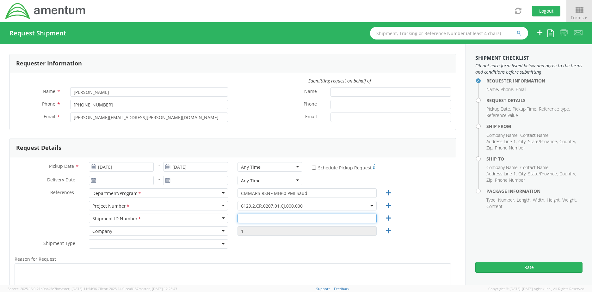
click at [262, 216] on input "text" at bounding box center [306, 218] width 139 height 9
paste input "6129.2.CR.0207.01.CJ.000.000"
type input "6129.2.CR.0207.01.CJ.000.000"
click at [314, 247] on div "Shipment Type * Batch Regular" at bounding box center [233, 245] width 446 height 13
click at [102, 244] on div at bounding box center [158, 243] width 139 height 9
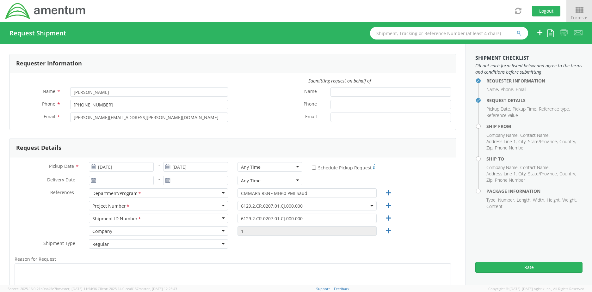
click at [253, 246] on div "Shipment Type * Regular Regular Batch Regular" at bounding box center [233, 245] width 446 height 13
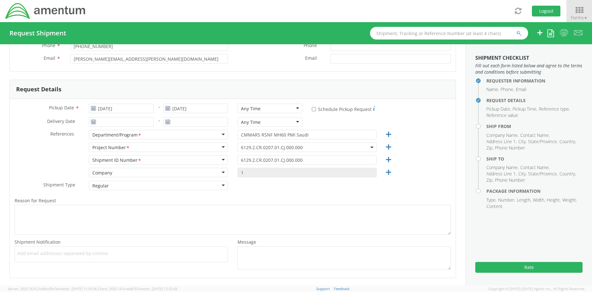
scroll to position [63, 0]
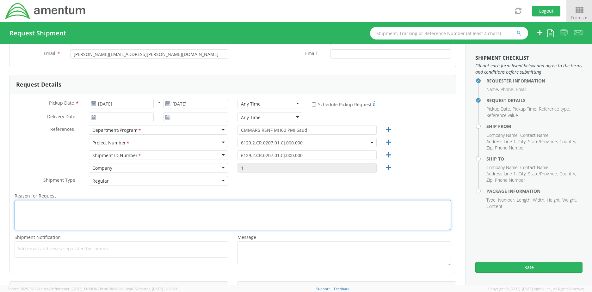
click at [62, 213] on textarea "Reason for Request *" at bounding box center [233, 215] width 436 height 30
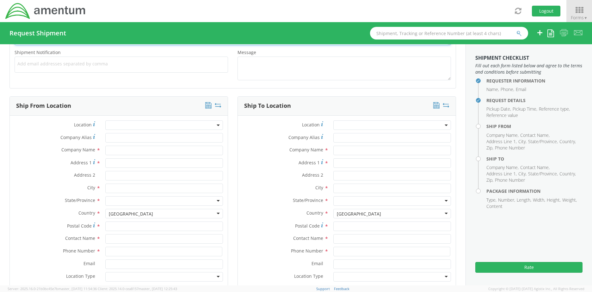
scroll to position [253, 0]
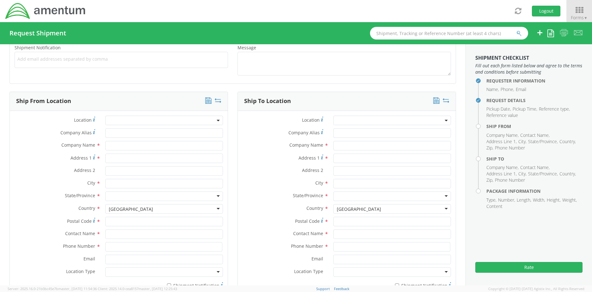
type textarea "ship passport visa application to APVI"
click at [125, 148] on input "text" at bounding box center [164, 145] width 118 height 9
type input "[PERSON_NAME]"
type input "[STREET_ADDRESS]"
type input "[US_STATE][GEOGRAPHIC_DATA]"
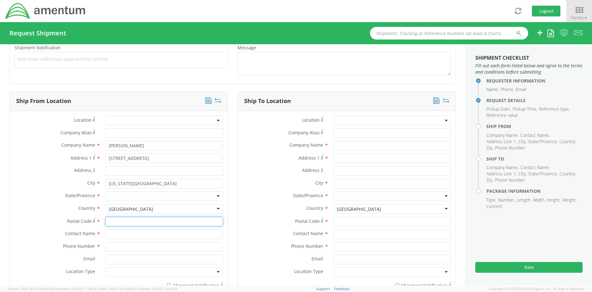
type input "23452"
type input "[PERSON_NAME]"
type input "[PHONE_NUMBER]"
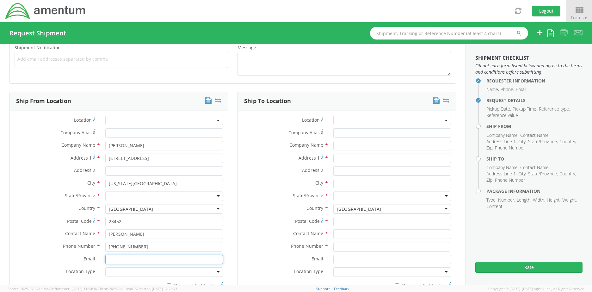
type input "[EMAIL_ADDRESS][DOMAIN_NAME]"
type input "APVI"
type input "1990 K Street N.W."
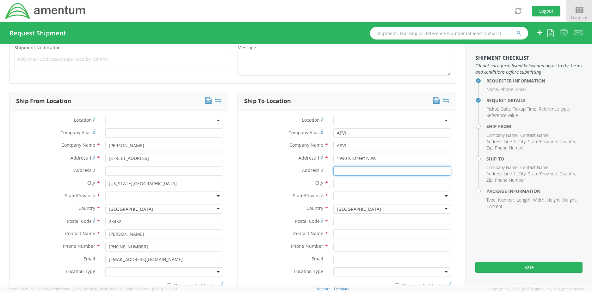
type input "Suite 450"
type input "[US_STATE]"
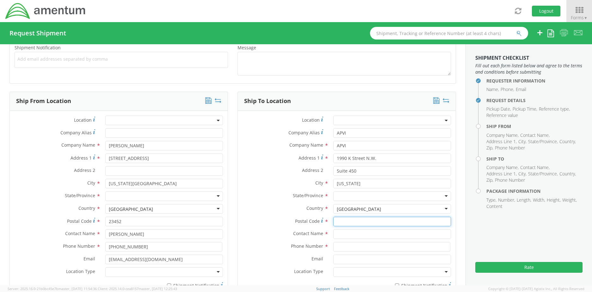
type input "32210"
type input "[PERSON_NAME]"
type input "[PHONE_NUMBER]"
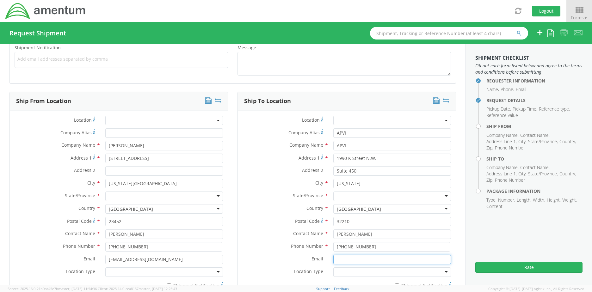
type input "[EMAIL_ADDRESS][DOMAIN_NAME]"
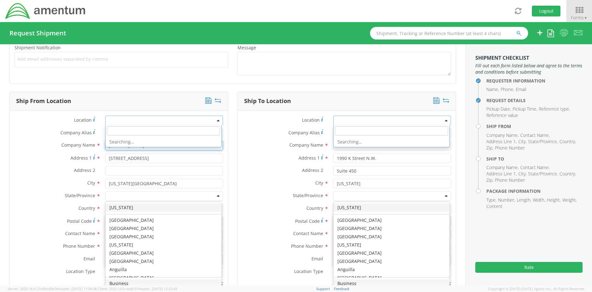
scroll to position [0, 0]
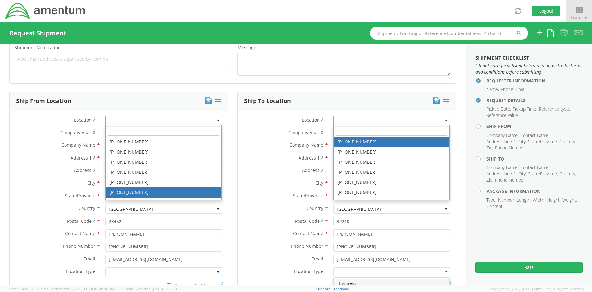
click at [16, 203] on div "State/Province * [US_STATE] [US_STATE] [US_STATE] [US_STATE] Armed Forces Ameri…" at bounding box center [119, 198] width 218 height 13
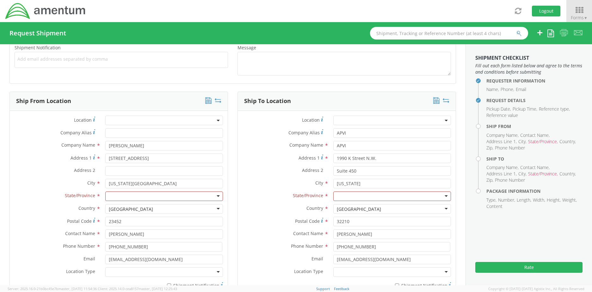
click at [131, 197] on div at bounding box center [164, 196] width 118 height 9
click at [345, 198] on div at bounding box center [392, 196] width 118 height 9
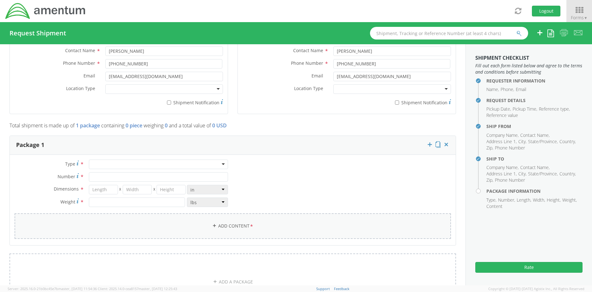
scroll to position [442, 0]
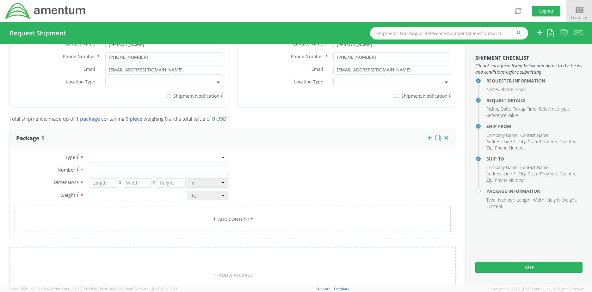
click at [128, 156] on div at bounding box center [158, 157] width 139 height 9
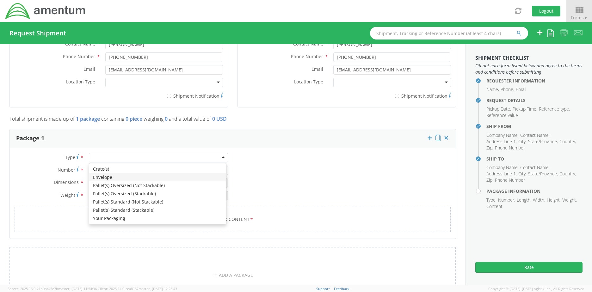
type input "1"
type input "9.5"
type input "12.5"
type input "0.25"
type input "1"
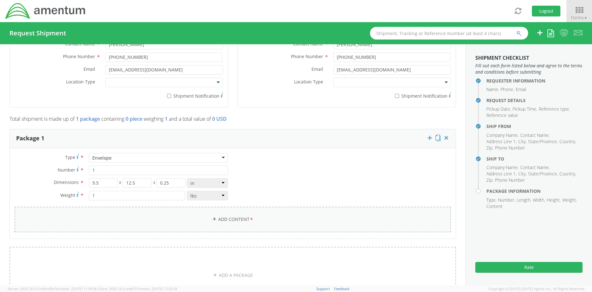
click at [225, 220] on link "Add Content *" at bounding box center [233, 220] width 436 height 26
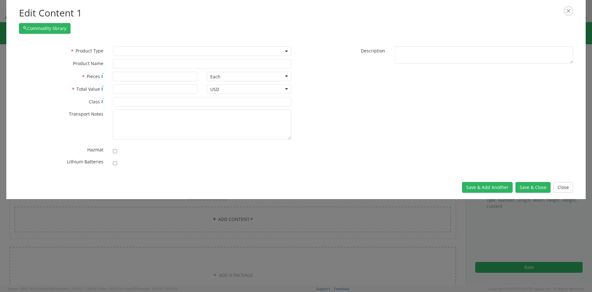
click at [168, 52] on span at bounding box center [202, 50] width 178 height 9
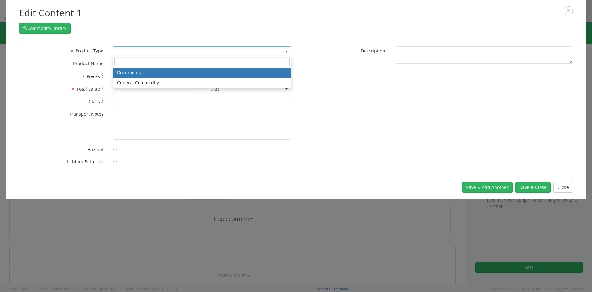
select select "DOCUMENT"
type input "Documents"
type input "1"
type textarea "Documents"
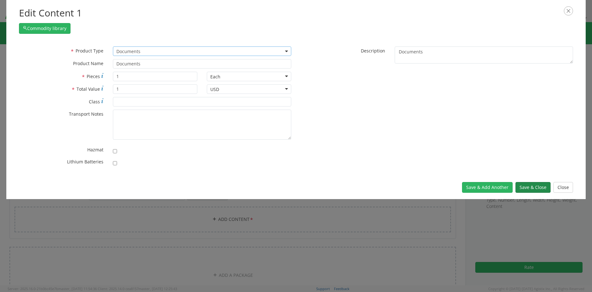
click at [533, 186] on button "Save & Close" at bounding box center [532, 187] width 35 height 11
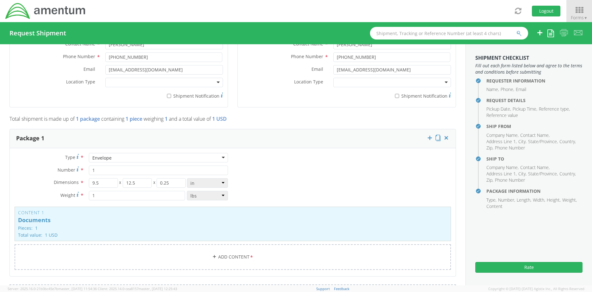
click at [131, 160] on div "Envelope" at bounding box center [158, 157] width 139 height 9
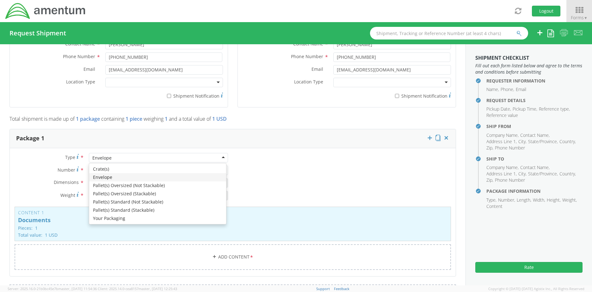
click at [131, 160] on div "Envelope" at bounding box center [158, 157] width 139 height 9
click at [275, 184] on div "Type * Envelope Envelope Crate(s) Envelope Pallet(s) Oversized (Not Stackable) …" at bounding box center [233, 215] width 446 height 125
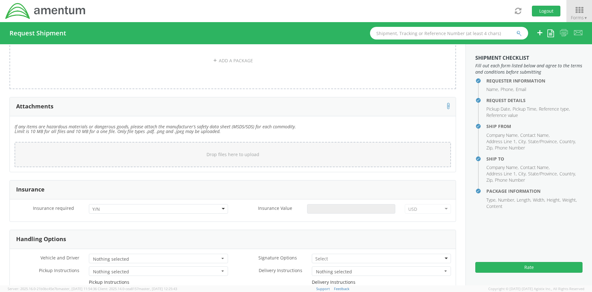
scroll to position [695, 0]
click at [140, 210] on div at bounding box center [158, 208] width 139 height 9
drag, startPoint x: 114, startPoint y: 230, endPoint x: 118, endPoint y: 229, distance: 3.5
click at [328, 211] on input "Insurance Value *" at bounding box center [351, 208] width 88 height 9
type input "150.00"
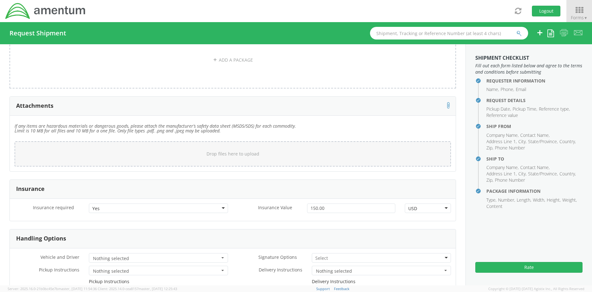
click at [393, 225] on form "Insurance Insurance required * Yes Yes No Yes Insurance Value * 150.00 USD USD …" at bounding box center [232, 285] width 446 height 210
click at [528, 268] on button "Rate" at bounding box center [528, 267] width 107 height 11
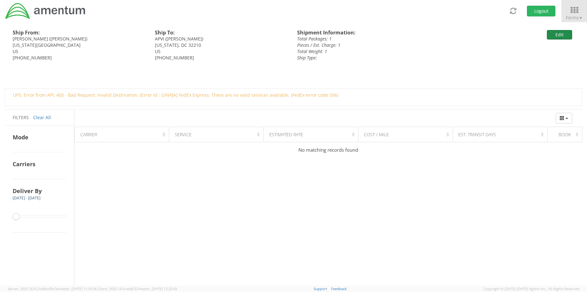
click at [554, 35] on button "Edit" at bounding box center [559, 34] width 25 height 9
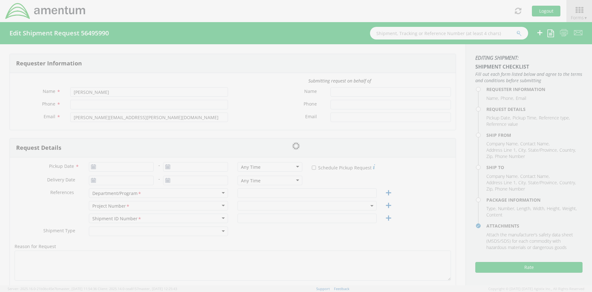
type input "[PHONE_NUMBER]"
type input "[DATE]"
type input "CMMARS RSNF MH60 PMI Saudi"
type input "Regular"
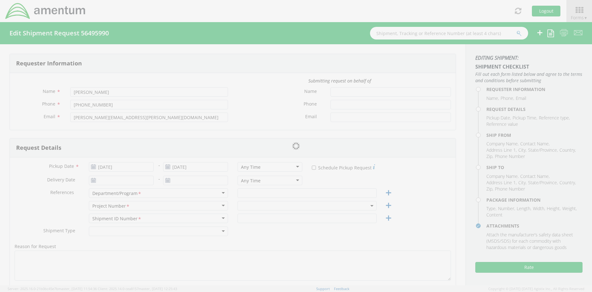
type textarea "ship passport visa application to APVI"
select select
type input "[PERSON_NAME]"
type input "[STREET_ADDRESS]"
type input "[US_STATE][GEOGRAPHIC_DATA]"
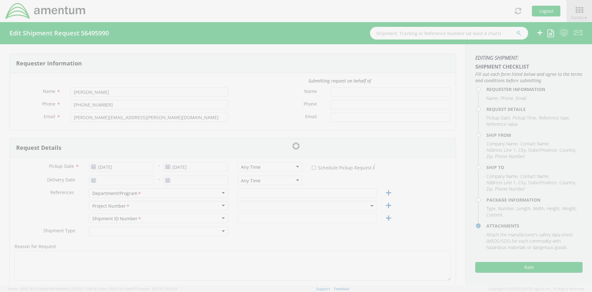
type input "23452"
type input "[PERSON_NAME]"
type input "[PHONE_NUMBER]"
type input "[EMAIL_ADDRESS][DOMAIN_NAME]"
select select
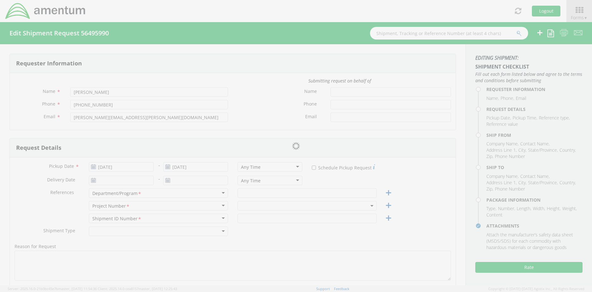
type input "APVI"
type input "1990 K Street N.W."
type input "Suite 450"
type input "[US_STATE]"
type input "32210"
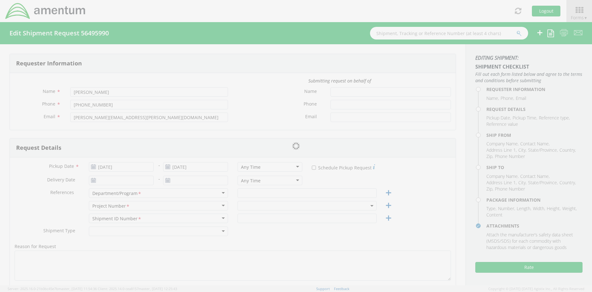
type input "[PERSON_NAME]"
type input "[PHONE_NUMBER]"
type input "[EMAIL_ADDRESS][DOMAIN_NAME]"
type input "1"
type input "9.5"
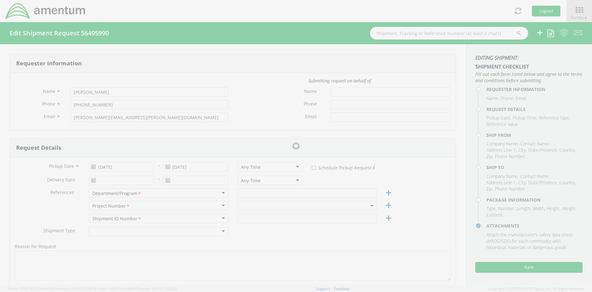
type input "12.5"
type input "0.25"
type input "1"
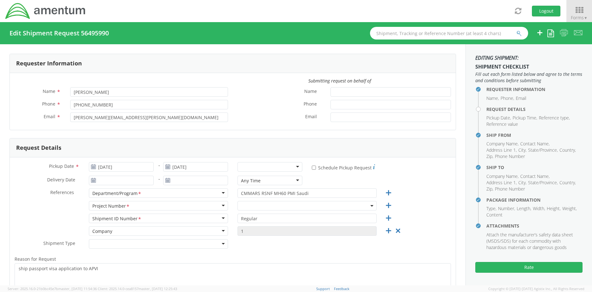
select select "6129.2.CR.0207.01.CJ.000.000"
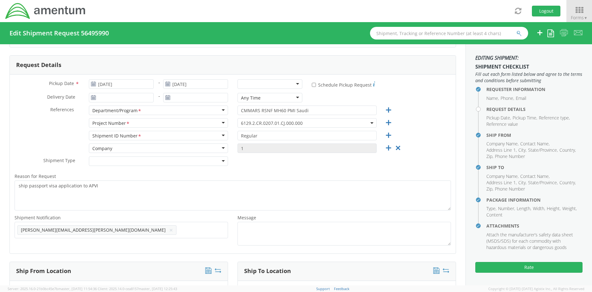
scroll to position [63, 0]
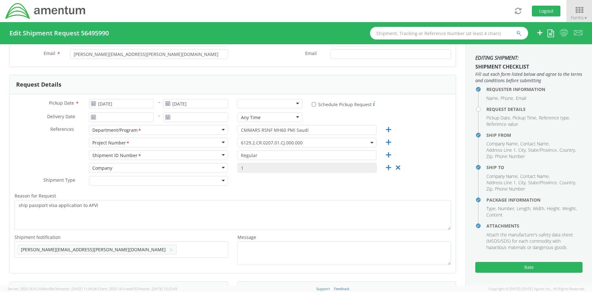
click at [263, 104] on div at bounding box center [269, 103] width 65 height 9
click at [517, 268] on button "Rate" at bounding box center [528, 267] width 107 height 11
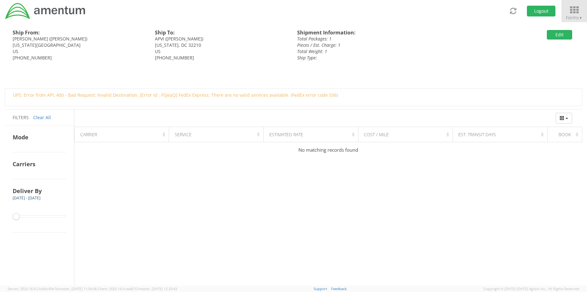
click at [574, 9] on icon at bounding box center [573, 10] width 29 height 9
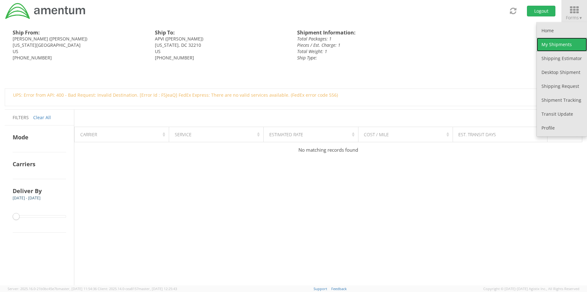
click at [552, 42] on link "My Shipments" at bounding box center [562, 45] width 50 height 14
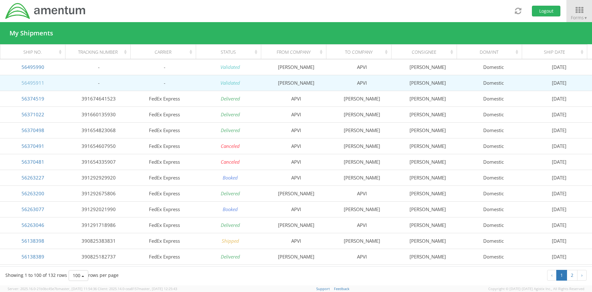
click at [32, 82] on link "56495911" at bounding box center [32, 83] width 23 height 6
click at [55, 82] on td "56495911" at bounding box center [33, 83] width 66 height 16
click at [51, 83] on td "56495911" at bounding box center [33, 83] width 66 height 16
click at [37, 82] on link "56495911" at bounding box center [32, 83] width 23 height 6
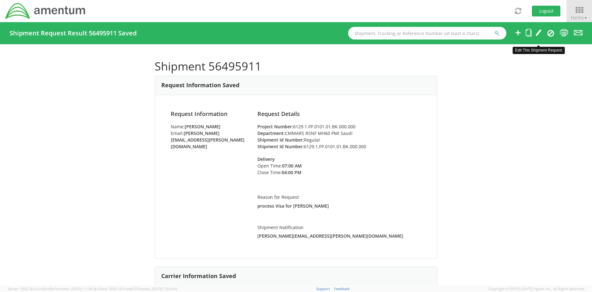
click at [538, 31] on icon at bounding box center [538, 33] width 6 height 8
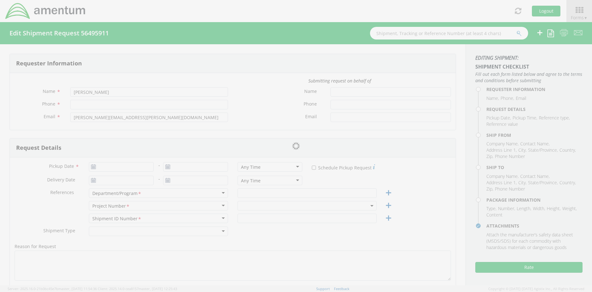
type input "[PHONE_NUMBER]"
type input "[DATE]"
type input "CMMARS RSNF MH60 PMI Saudi"
type input "Regular"
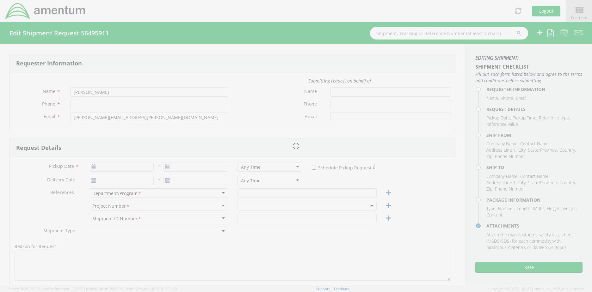
type textarea "process Visa for [PERSON_NAME]"
select select
type input "[PERSON_NAME]"
type input "[STREET_ADDRESS]"
type input "[US_STATE][GEOGRAPHIC_DATA]"
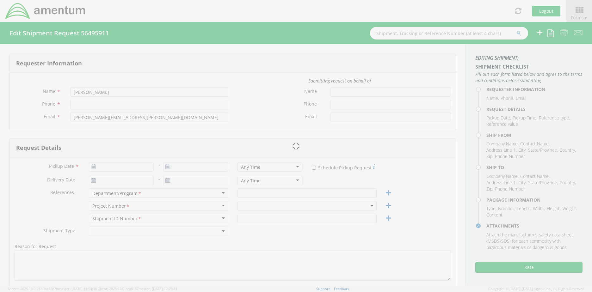
type input "23452"
type input "[PERSON_NAME]"
type input "[PHONE_NUMBER]"
type input "[EMAIL_ADDRESS][DOMAIN_NAME]"
select select
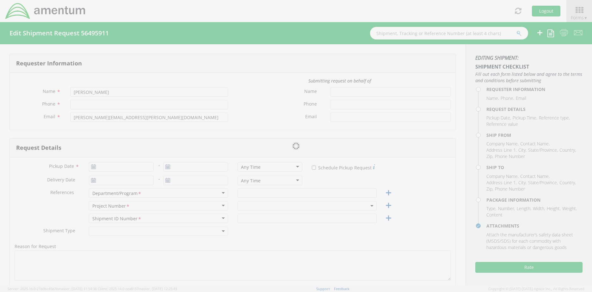
type input "APVI"
type input "1990 K Street N.W."
type input "Suite 450"
type input "[US_STATE]"
type input "32210"
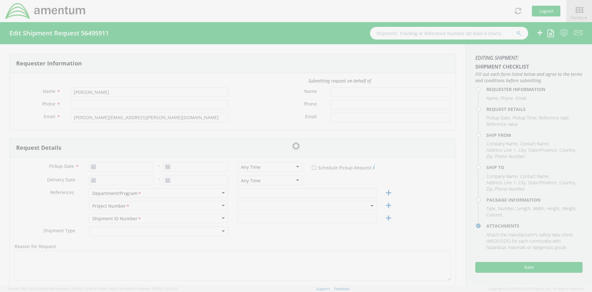
type input "[PERSON_NAME]"
type input "[PHONE_NUMBER]"
type input "[EMAIL_ADDRESS][DOMAIN_NAME]"
type input "1"
type input "9.5"
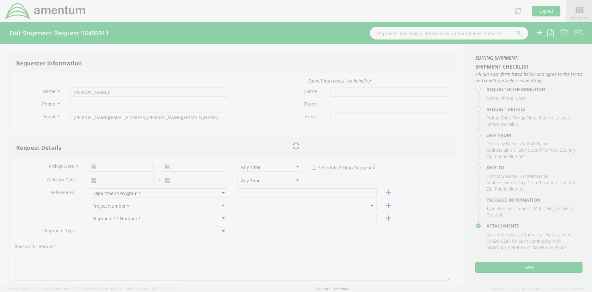
type input "12.5"
type input "0.25"
type input "1"
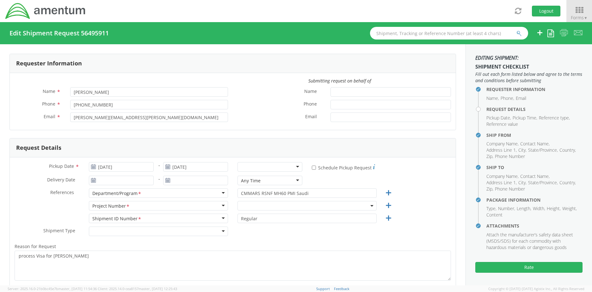
select select "6129.1.FP.0101.01.BK.000.000"
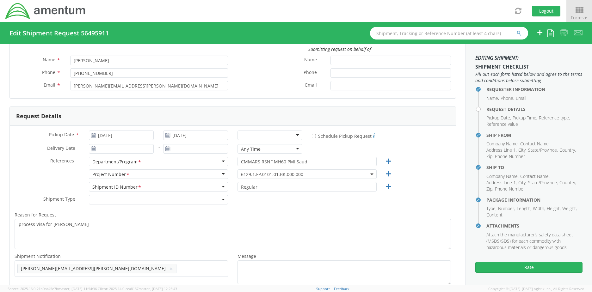
scroll to position [63, 0]
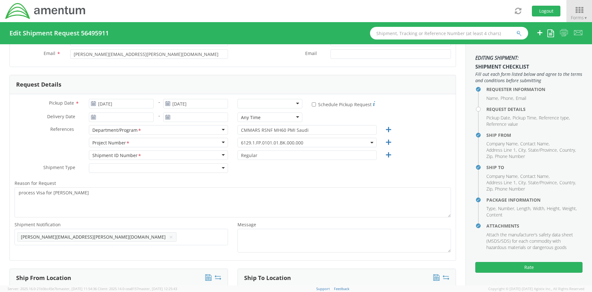
click at [94, 104] on use at bounding box center [93, 103] width 4 height 4
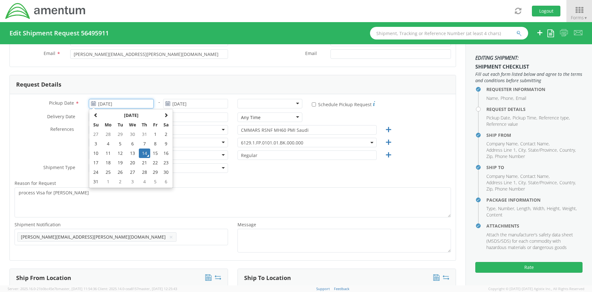
click at [107, 103] on input "[DATE]" at bounding box center [121, 103] width 65 height 9
click at [154, 155] on td "15" at bounding box center [155, 153] width 11 height 9
type input "[DATE]"
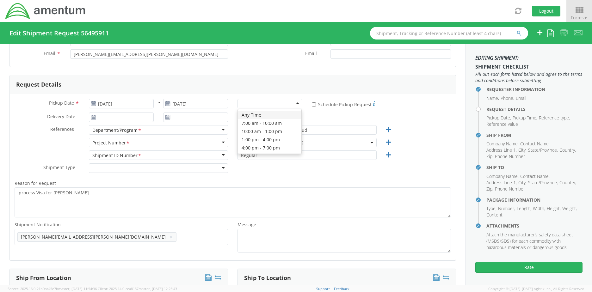
click at [279, 104] on div at bounding box center [269, 103] width 65 height 9
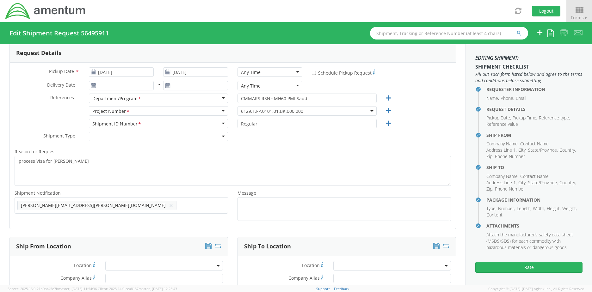
scroll to position [0, 0]
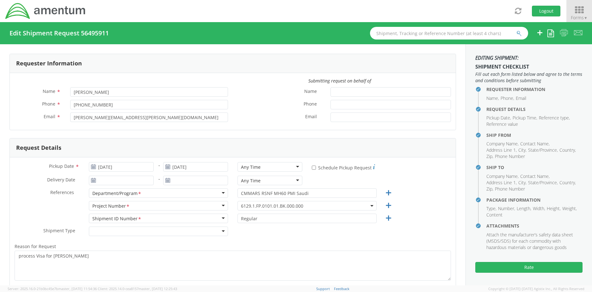
click at [575, 10] on icon at bounding box center [578, 10] width 29 height 9
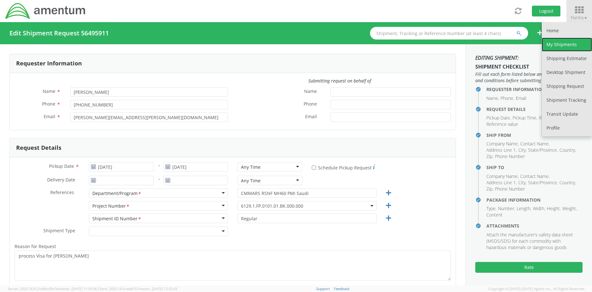
click at [552, 41] on link "My Shipments" at bounding box center [566, 45] width 50 height 14
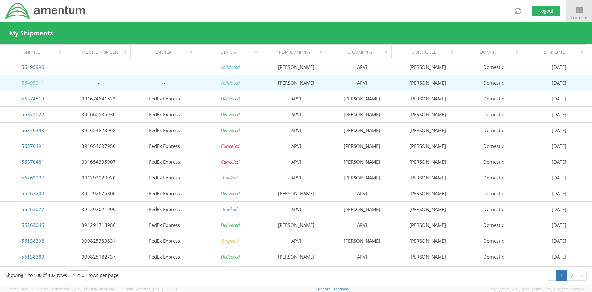
click at [42, 84] on link "56495911" at bounding box center [32, 83] width 23 height 6
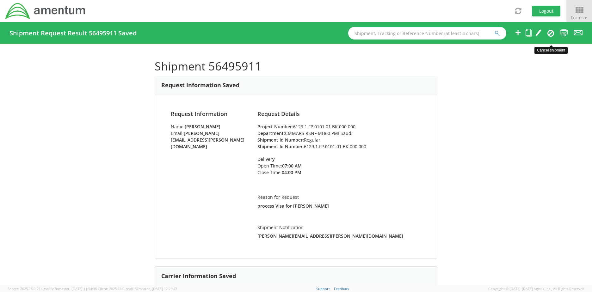
click at [552, 33] on icon at bounding box center [550, 33] width 7 height 8
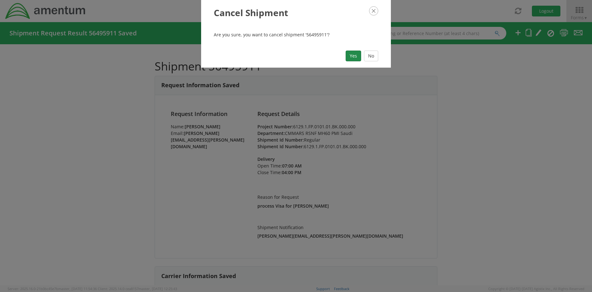
click at [352, 54] on button "Yes" at bounding box center [352, 56] width 15 height 11
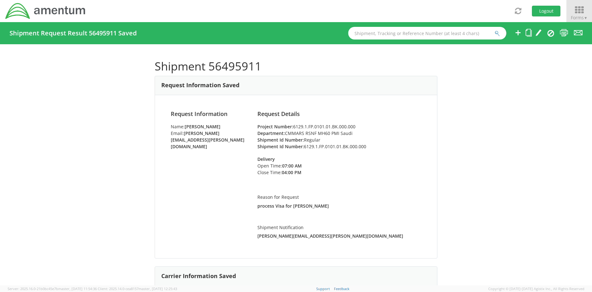
click at [578, 8] on icon at bounding box center [578, 10] width 29 height 9
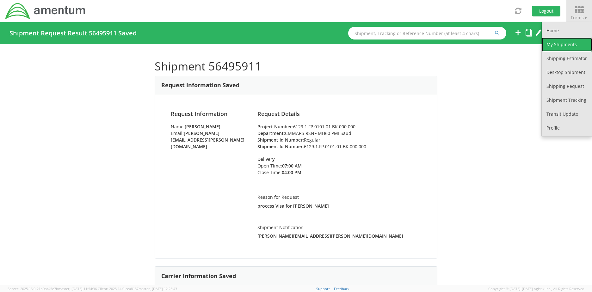
click at [560, 44] on link "My Shipments" at bounding box center [566, 45] width 50 height 14
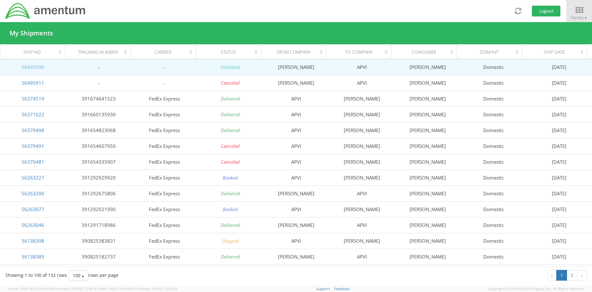
click at [34, 67] on link "56495990" at bounding box center [32, 67] width 23 height 6
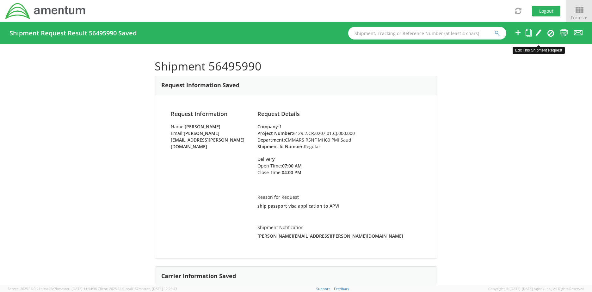
click at [538, 30] on icon at bounding box center [538, 33] width 6 height 8
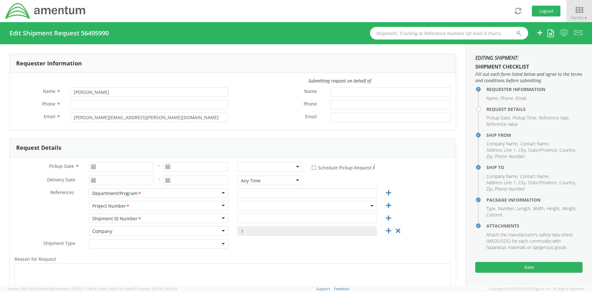
type input "[PHONE_NUMBER]"
type input "[DATE]"
type input "CMMARS RSNF MH60 PMI Saudi"
type input "Regular"
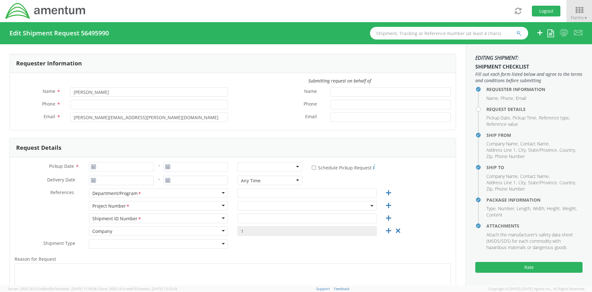
type textarea "ship passport visa application to APVI"
select select
type input "[PERSON_NAME]"
type input "[STREET_ADDRESS]"
type input "[US_STATE][GEOGRAPHIC_DATA]"
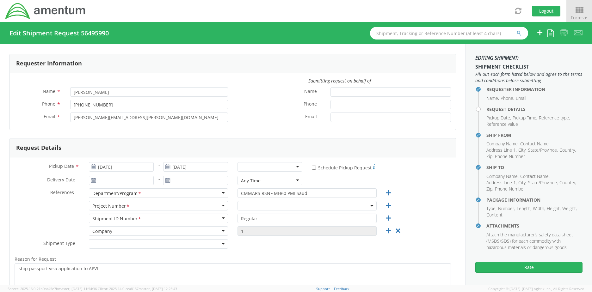
type input "23452"
type input "[PERSON_NAME]"
type input "[PHONE_NUMBER]"
type input "[EMAIL_ADDRESS][DOMAIN_NAME]"
select select
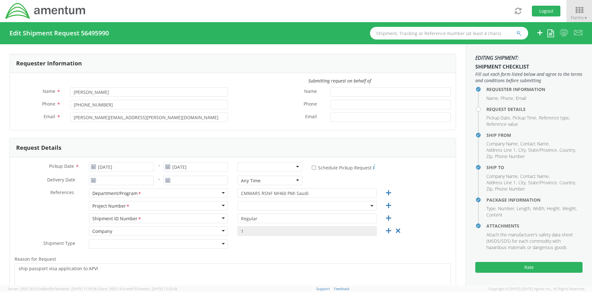
type input "APVI"
type input "1990 K Street N.W."
type input "Suite 450"
type input "[US_STATE]"
type input "32210"
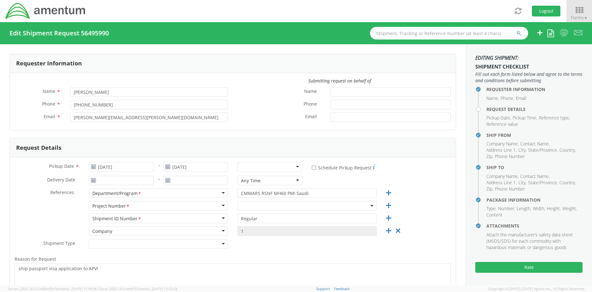
type input "[PERSON_NAME]"
type input "[PHONE_NUMBER]"
type input "[EMAIL_ADDRESS][DOMAIN_NAME]"
select select "6129.2.CR.0207.01.CJ.000.000"
click at [124, 169] on input "[DATE]" at bounding box center [121, 166] width 65 height 9
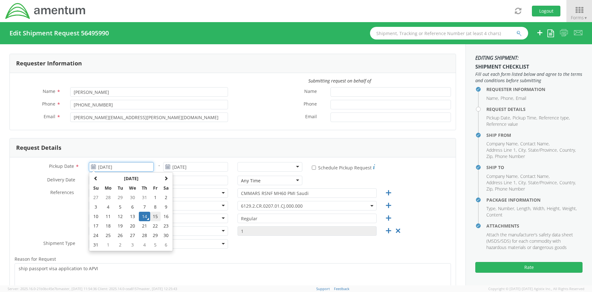
click at [154, 217] on td "15" at bounding box center [155, 216] width 11 height 9
type input "[DATE]"
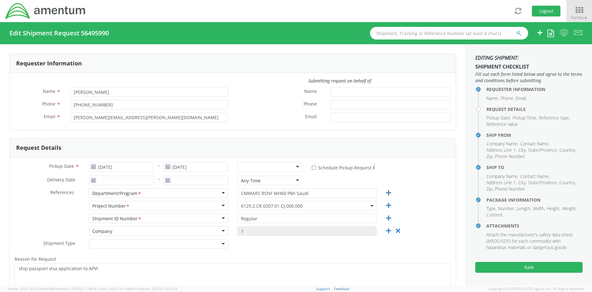
click at [285, 166] on div at bounding box center [269, 166] width 65 height 9
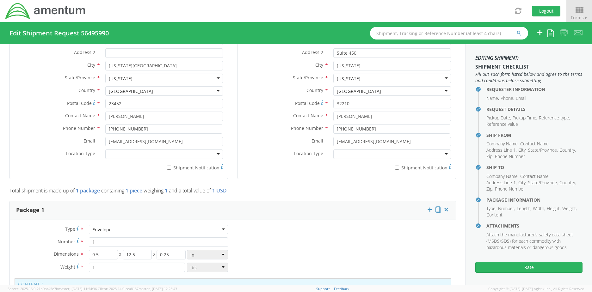
scroll to position [379, 0]
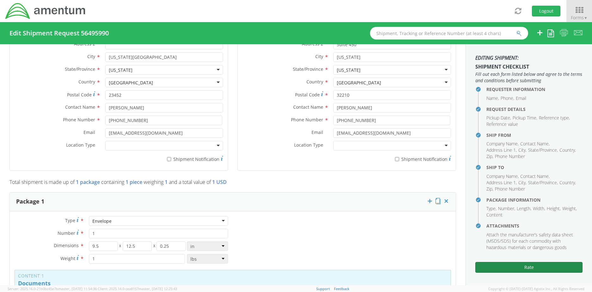
click at [519, 267] on button "Rate" at bounding box center [528, 267] width 107 height 11
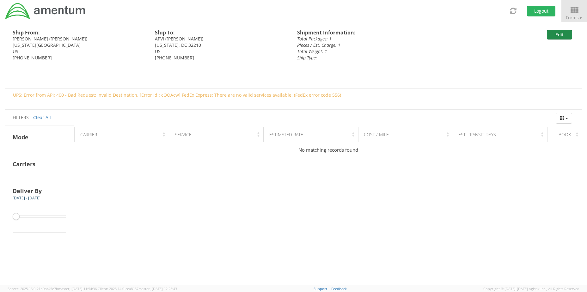
click at [555, 35] on button "Edit" at bounding box center [559, 34] width 25 height 9
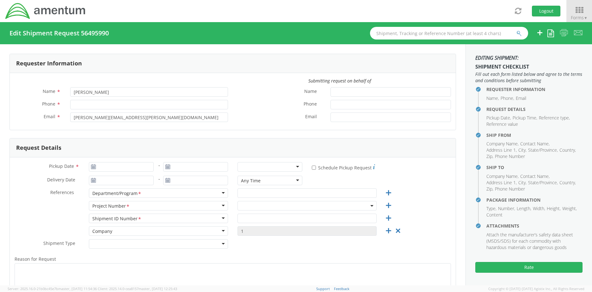
type input "[PHONE_NUMBER]"
type input "[DATE]"
type input "CMMARS RSNF MH60 PMI Saudi"
type input "Regular"
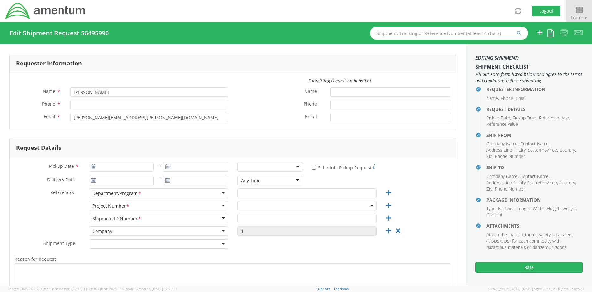
type textarea "ship passport visa application to APVI"
select select
type input "[PERSON_NAME]"
type input "[STREET_ADDRESS]"
type input "[US_STATE][GEOGRAPHIC_DATA]"
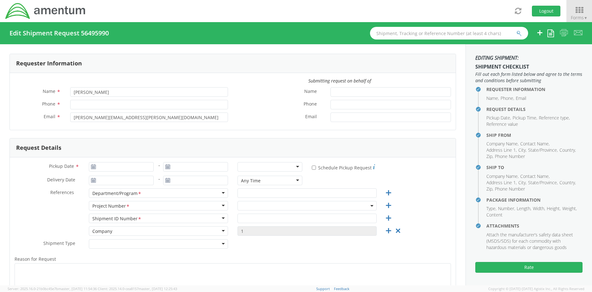
type input "23452"
type input "[PERSON_NAME]"
type input "[PHONE_NUMBER]"
type input "[EMAIL_ADDRESS][DOMAIN_NAME]"
select select
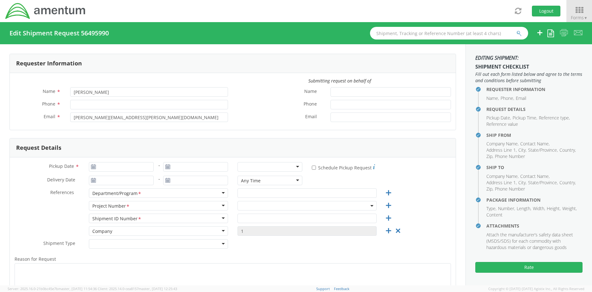
type input "APVI"
type input "1990 K Street N.W."
type input "Suite 450"
type input "[US_STATE]"
type input "32210"
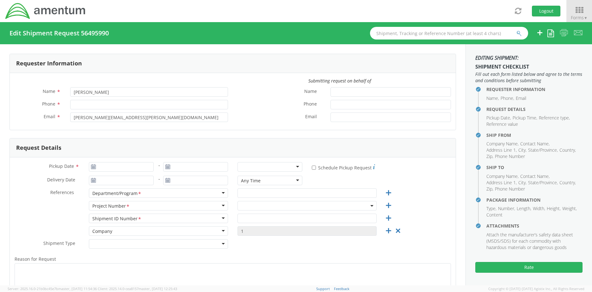
type input "[PERSON_NAME]"
type input "[PHONE_NUMBER]"
type input "[EMAIL_ADDRESS][DOMAIN_NAME]"
select select "6129.2.CR.0207.01.CJ.000.000"
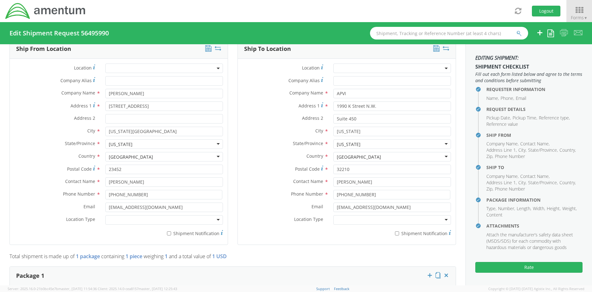
scroll to position [316, 0]
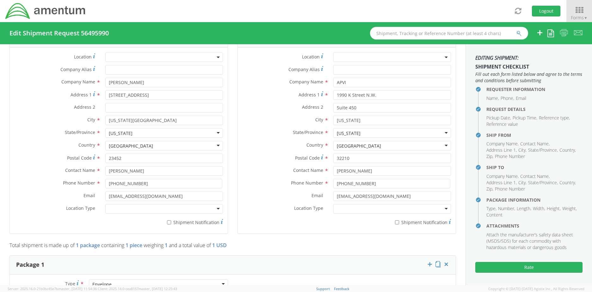
click at [375, 242] on p "Total shipment is made up of 1 package containing 1 piece weighing 1 and a tota…" at bounding box center [232, 247] width 446 height 10
